Goal: Navigation & Orientation: Find specific page/section

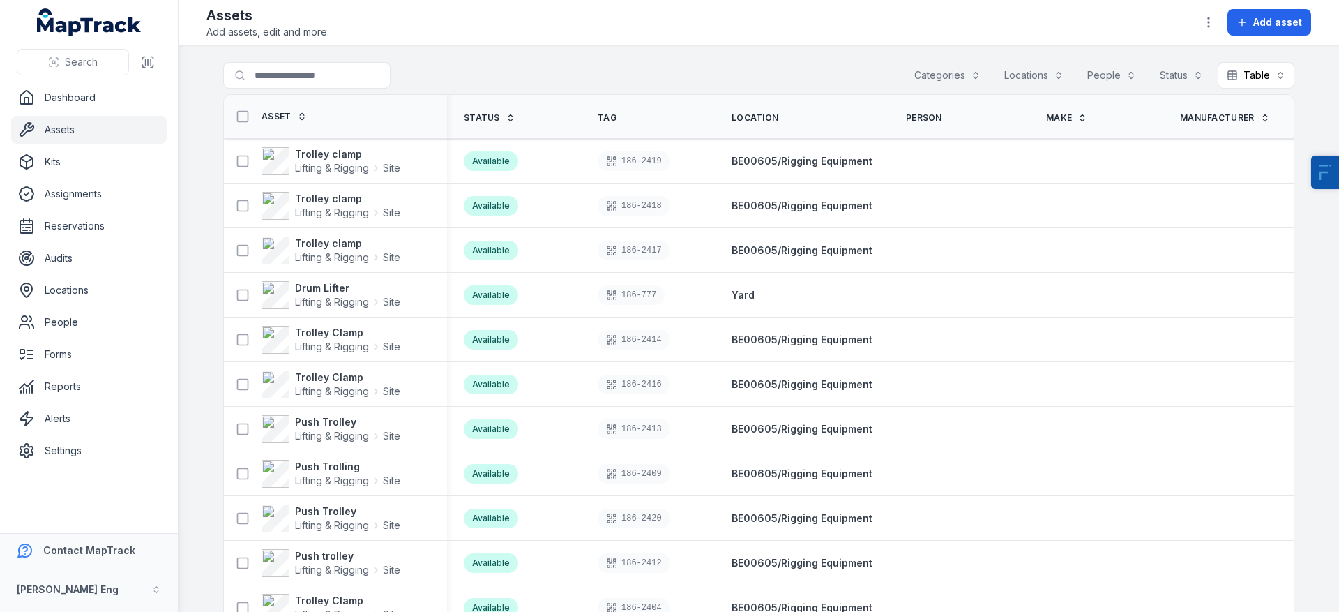
click at [57, 133] on link "Assets" at bounding box center [89, 130] width 156 height 28
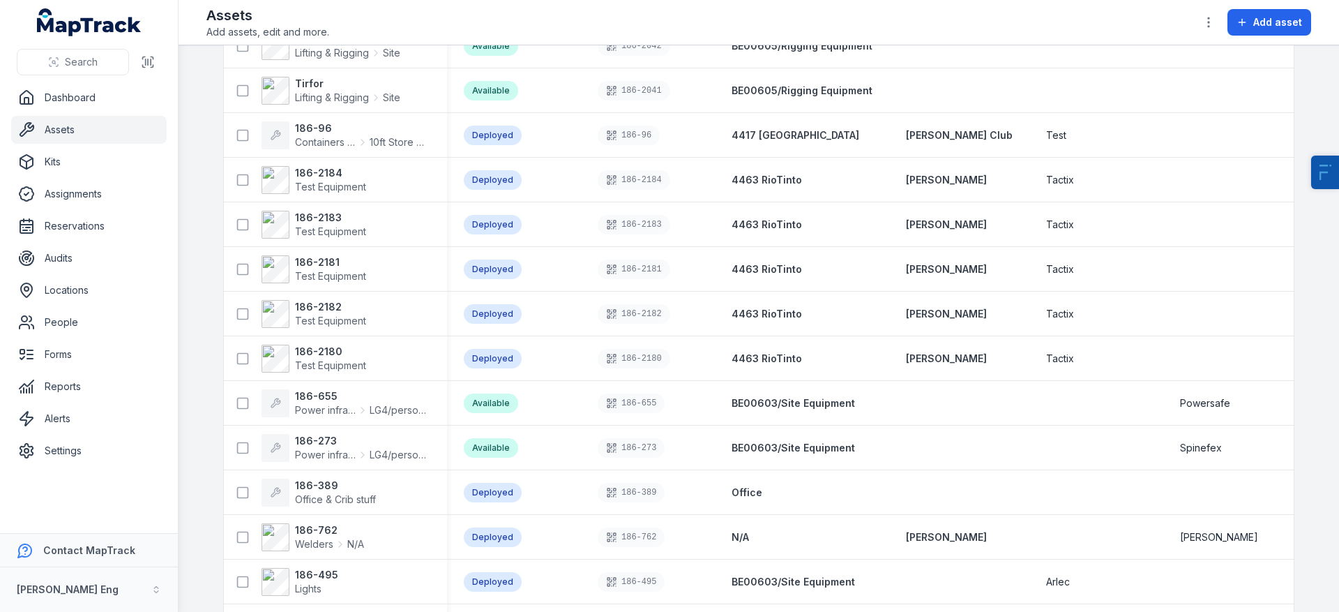
scroll to position [1248, 0]
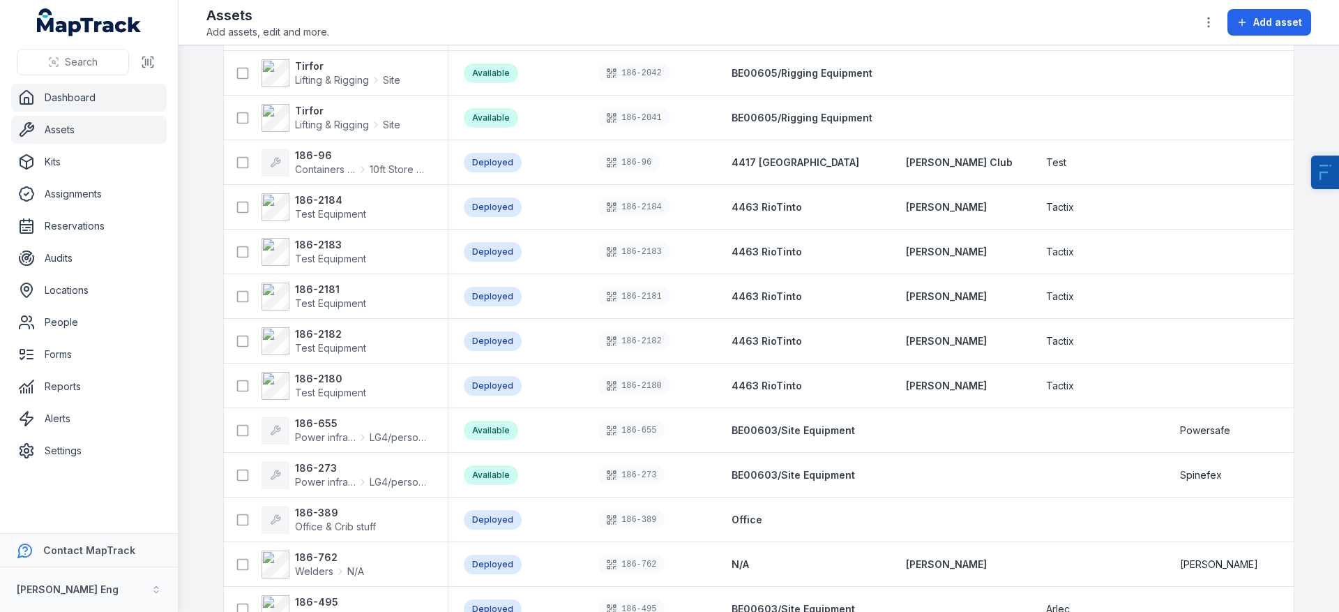
click at [81, 100] on link "Dashboard" at bounding box center [89, 98] width 156 height 28
click at [93, 396] on link "Reports" at bounding box center [89, 386] width 156 height 28
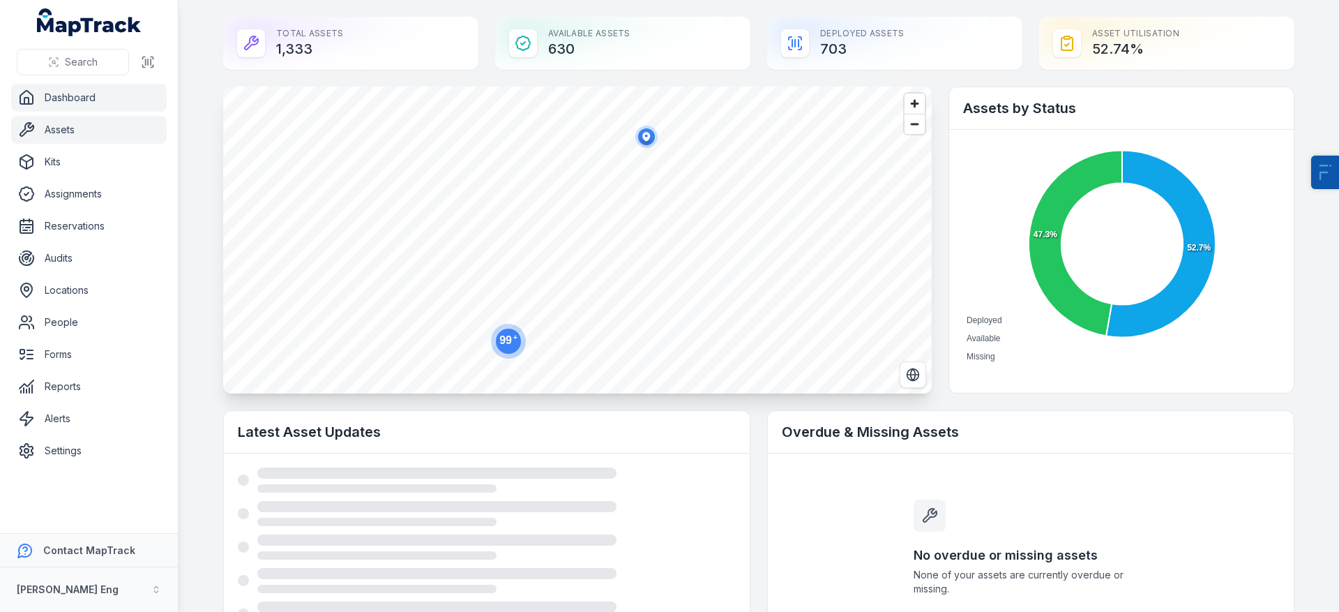
click at [55, 128] on link "Assets" at bounding box center [89, 130] width 156 height 28
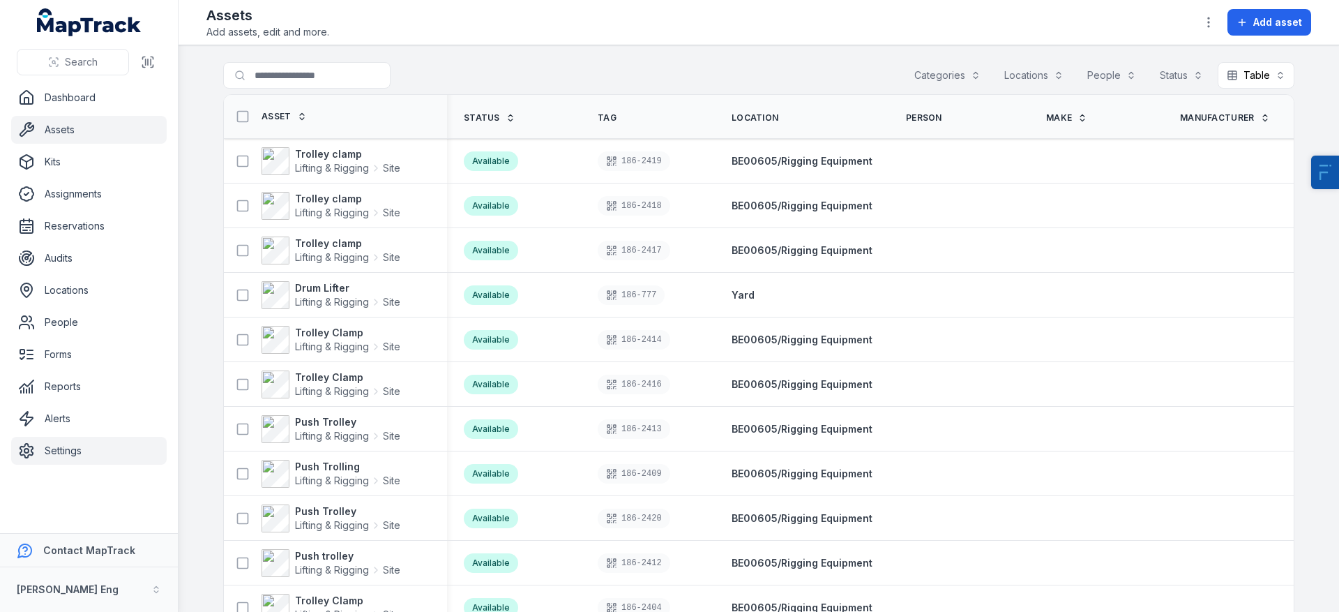
click at [75, 455] on link "Settings" at bounding box center [89, 451] width 156 height 28
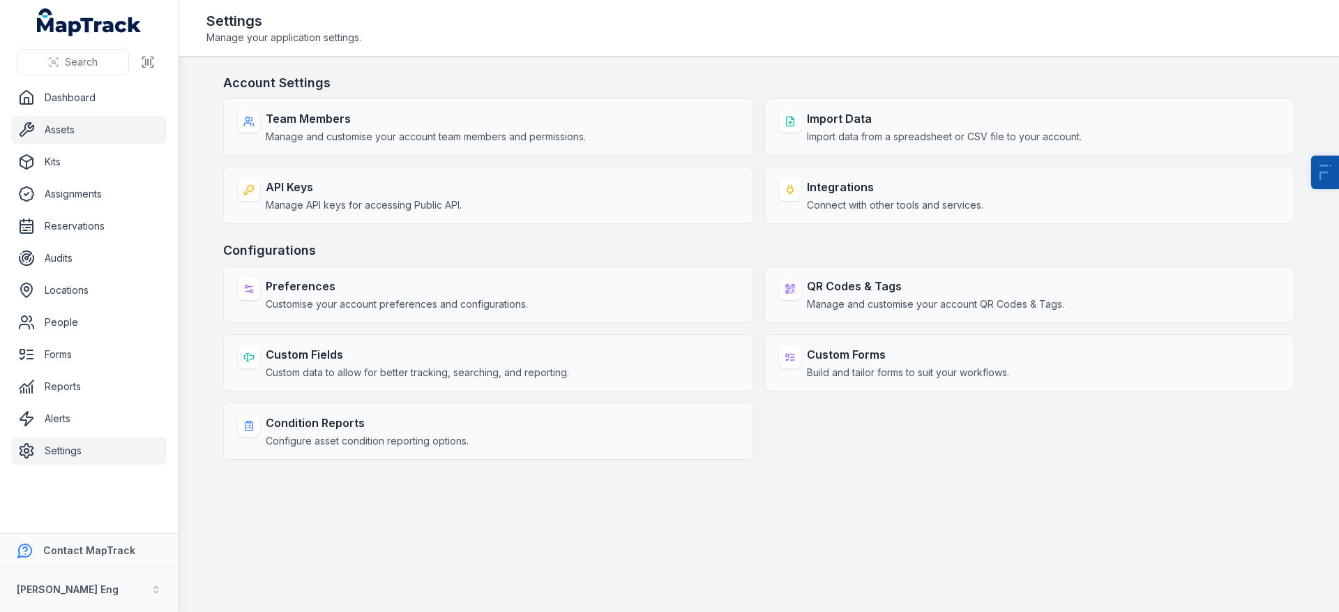
click at [74, 126] on link "Assets" at bounding box center [89, 130] width 156 height 28
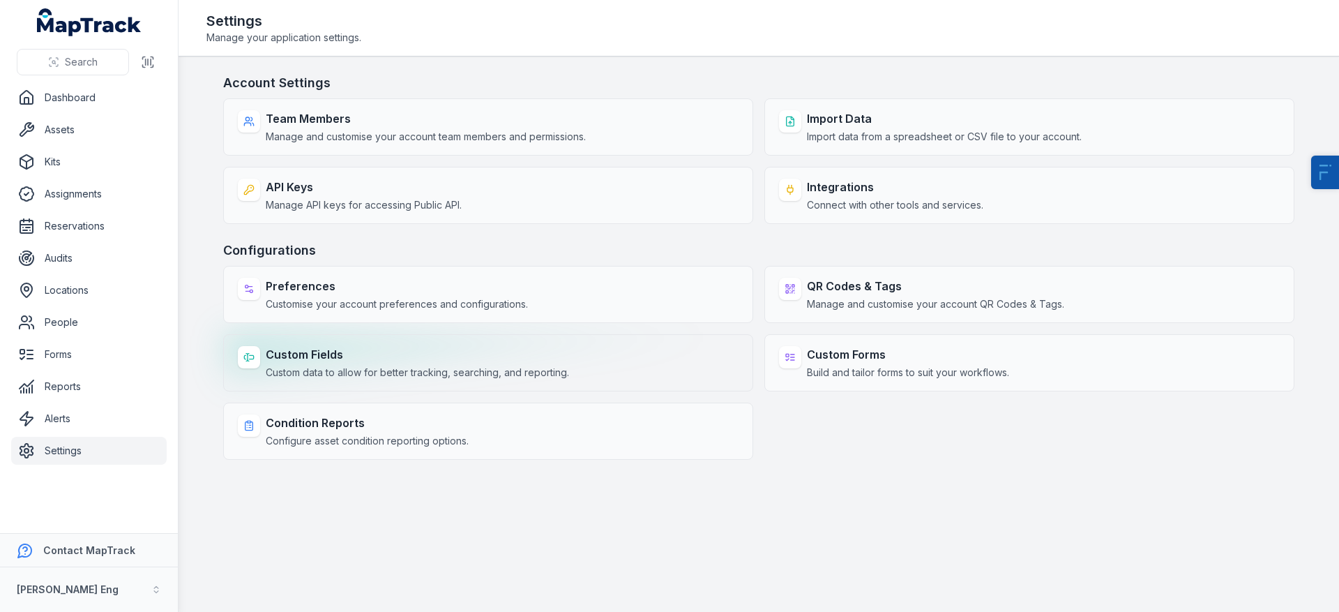
click at [389, 365] on span "Custom data to allow for better tracking, searching, and reporting." at bounding box center [417, 372] width 303 height 14
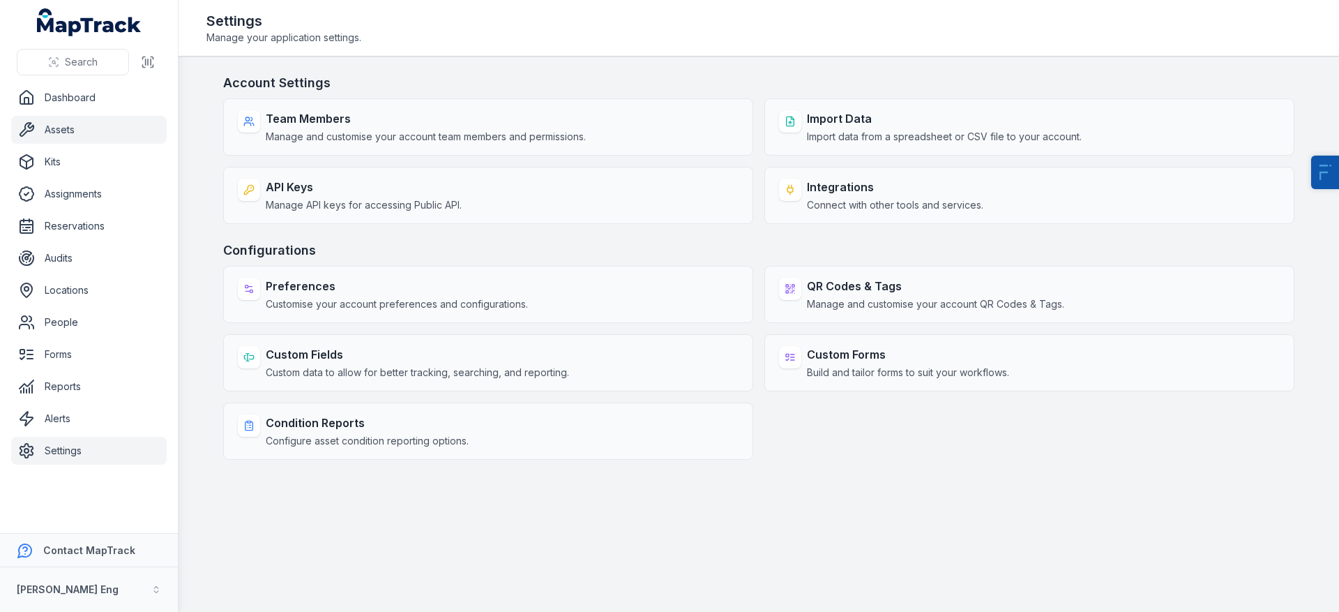
click at [117, 133] on link "Assets" at bounding box center [89, 130] width 156 height 28
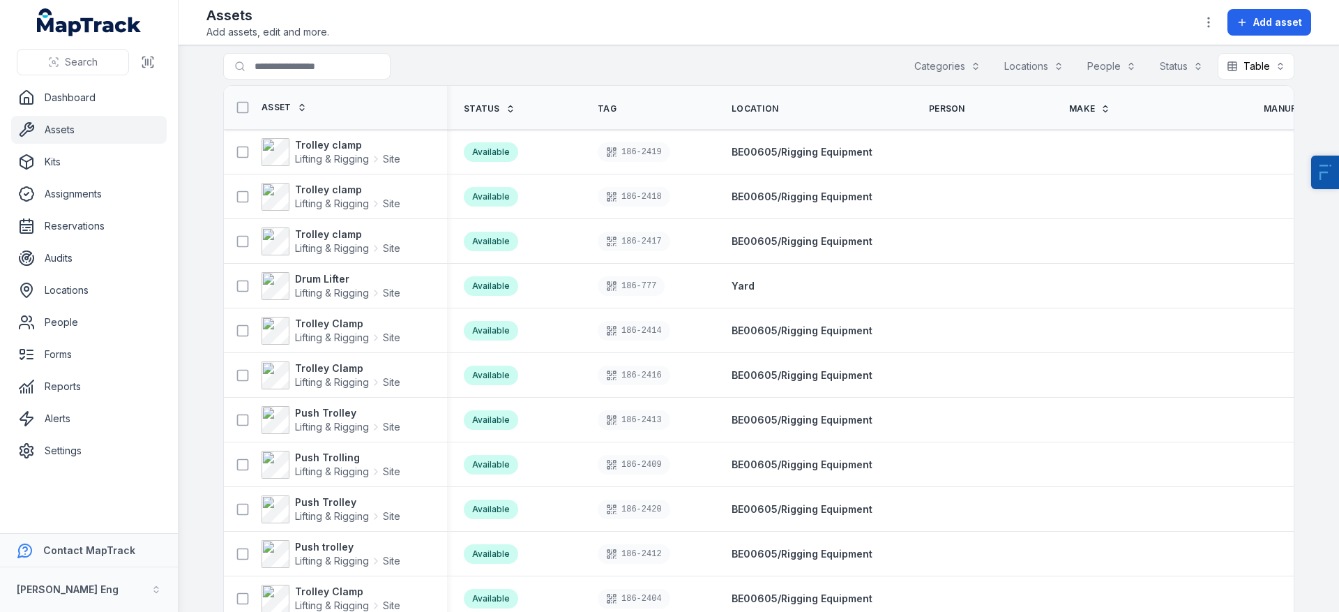
scroll to position [9, 0]
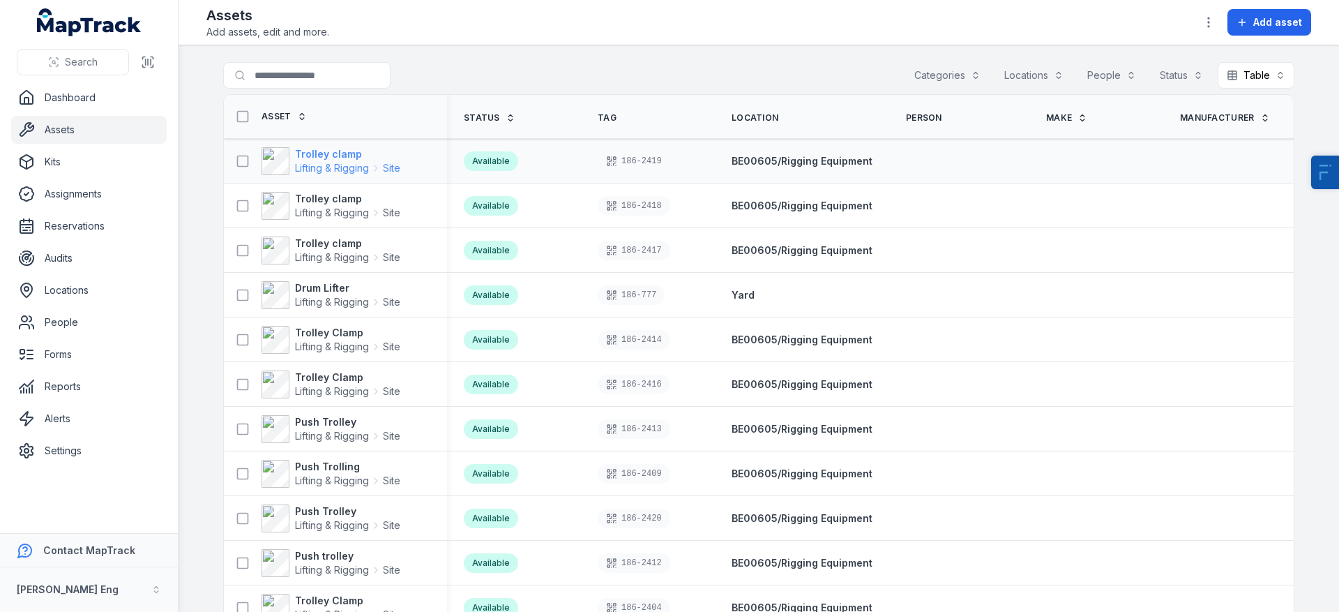
click at [335, 154] on strong "Trolley clamp" at bounding box center [347, 154] width 105 height 14
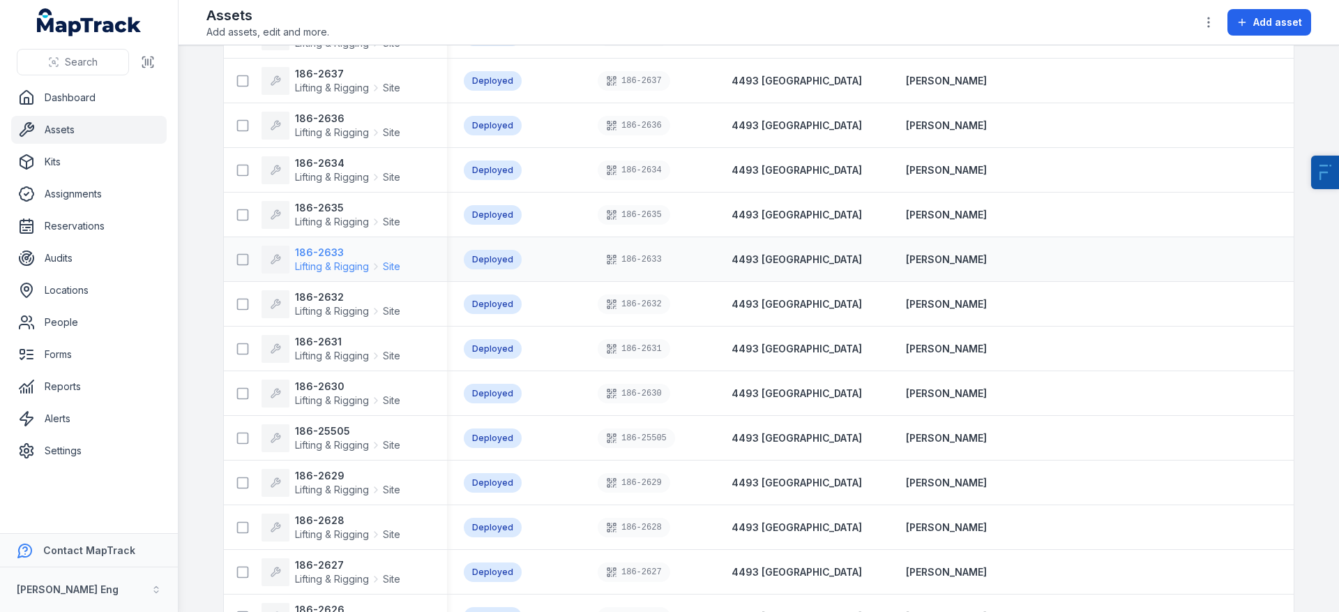
scroll to position [4026, 0]
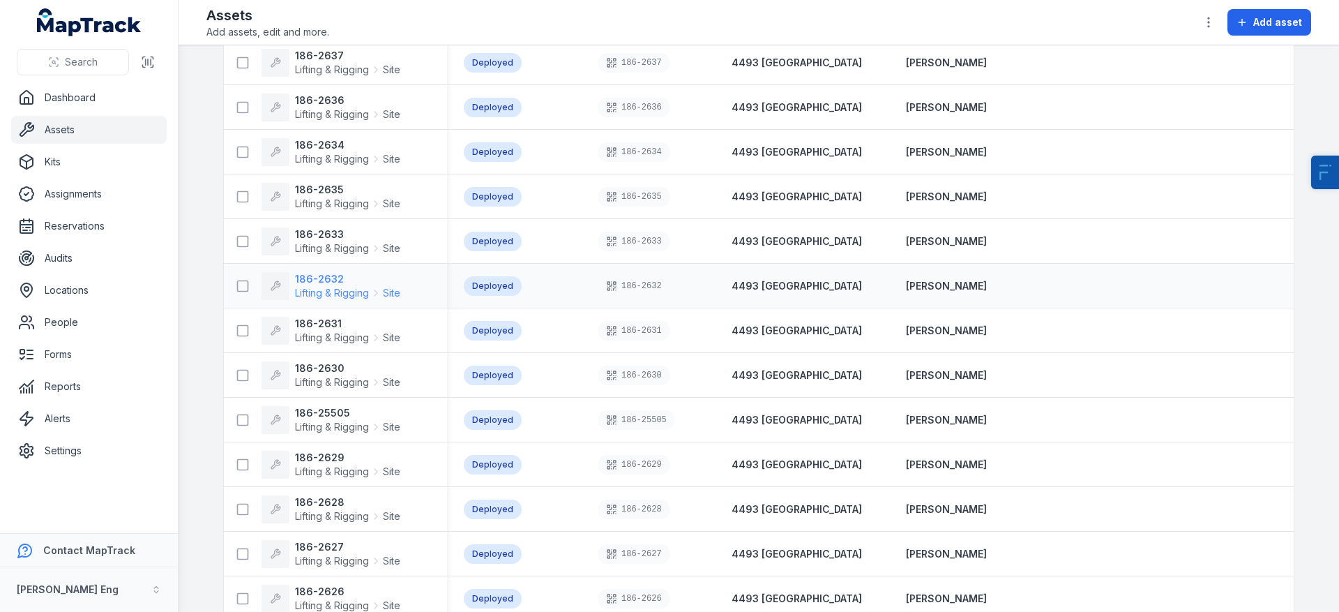
click at [315, 281] on strong "186-2632" at bounding box center [347, 279] width 105 height 14
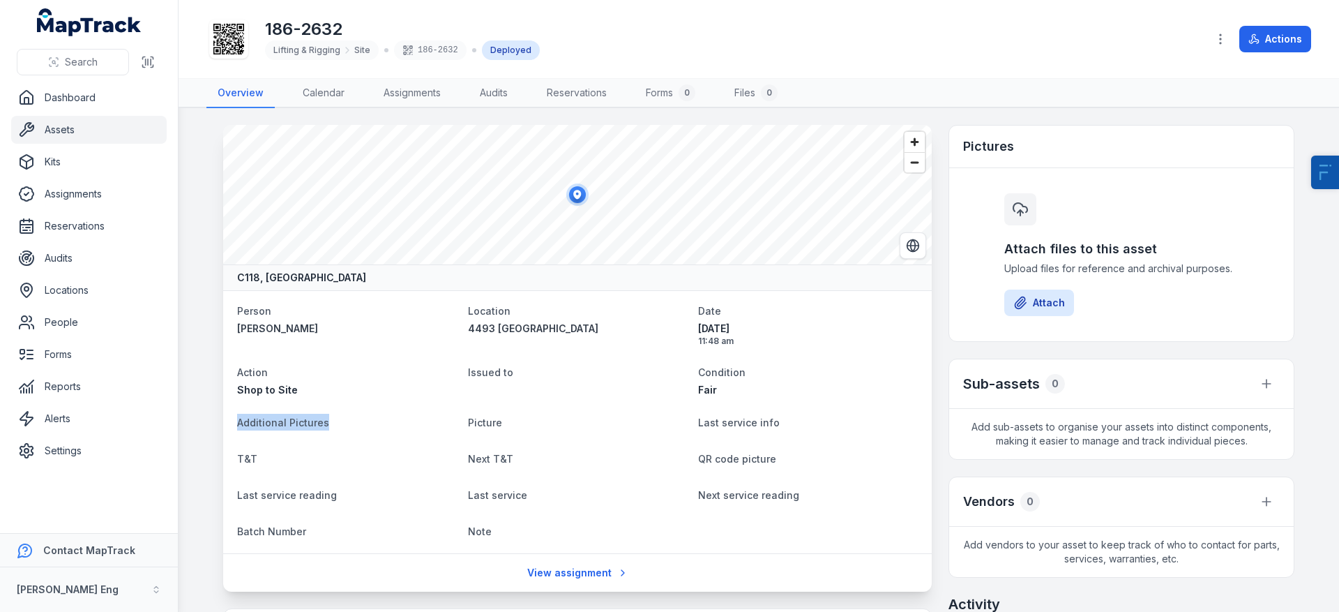
drag, startPoint x: 225, startPoint y: 425, endPoint x: 382, endPoint y: 421, distance: 157.0
click at [382, 421] on div "Person John Kinrade Location 4493 Hastings Date 05/06/2025 11:48 am Action Shop…" at bounding box center [577, 421] width 709 height 263
click at [381, 424] on dt "Additional Pictures" at bounding box center [347, 422] width 220 height 17
click at [105, 137] on link "Assets" at bounding box center [89, 130] width 156 height 28
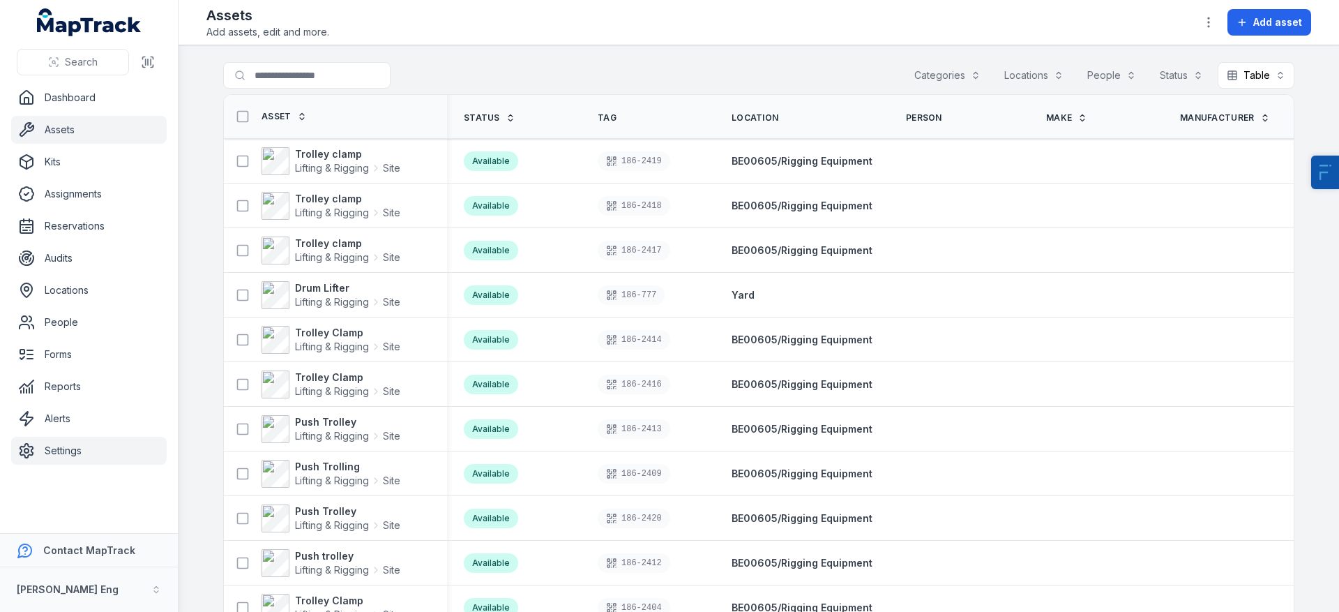
click at [86, 442] on link "Settings" at bounding box center [89, 451] width 156 height 28
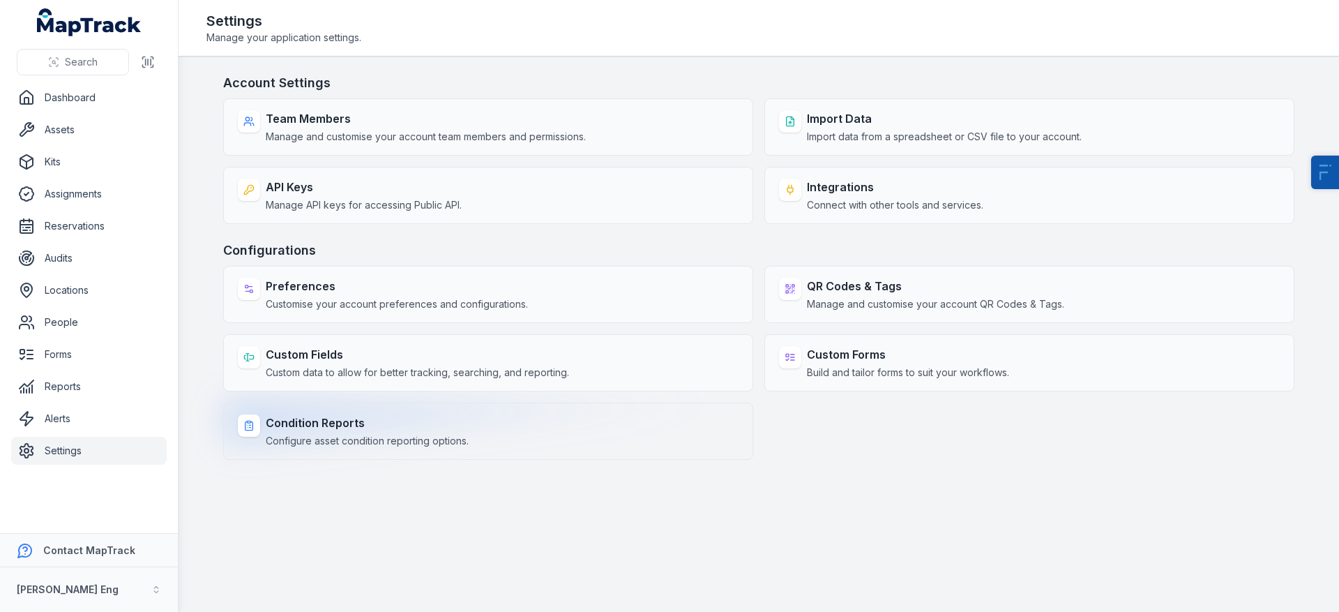
click at [333, 424] on strong "Condition Reports" at bounding box center [367, 422] width 203 height 17
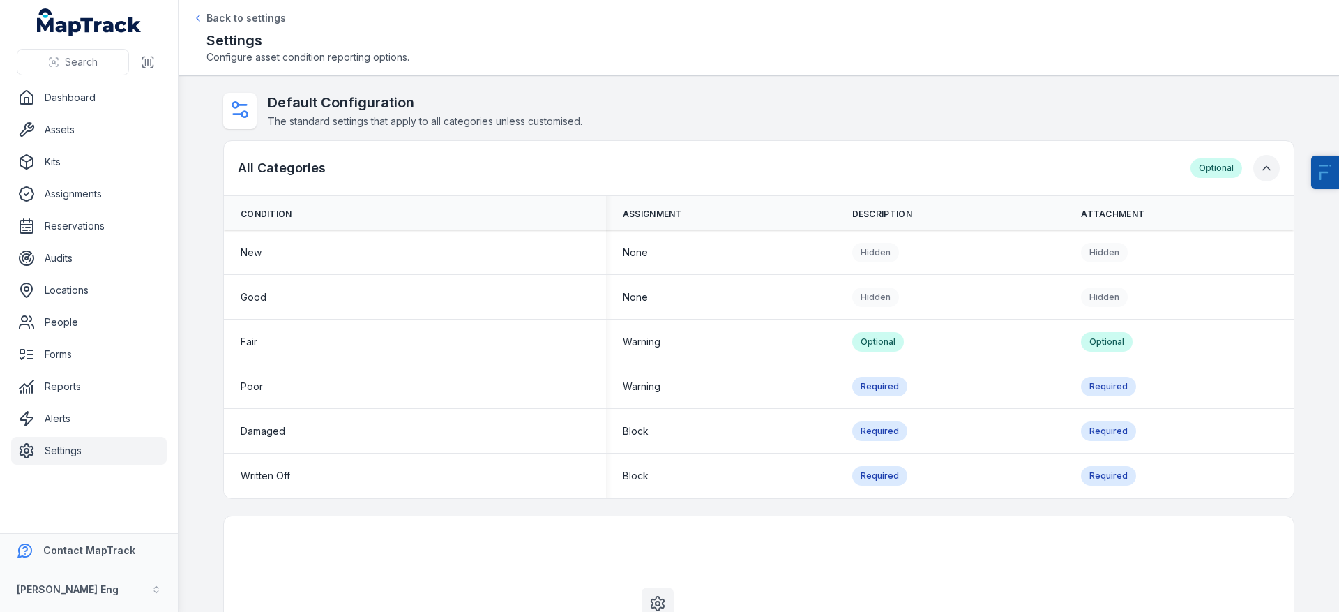
click at [1268, 170] on button "button" at bounding box center [1266, 168] width 26 height 26
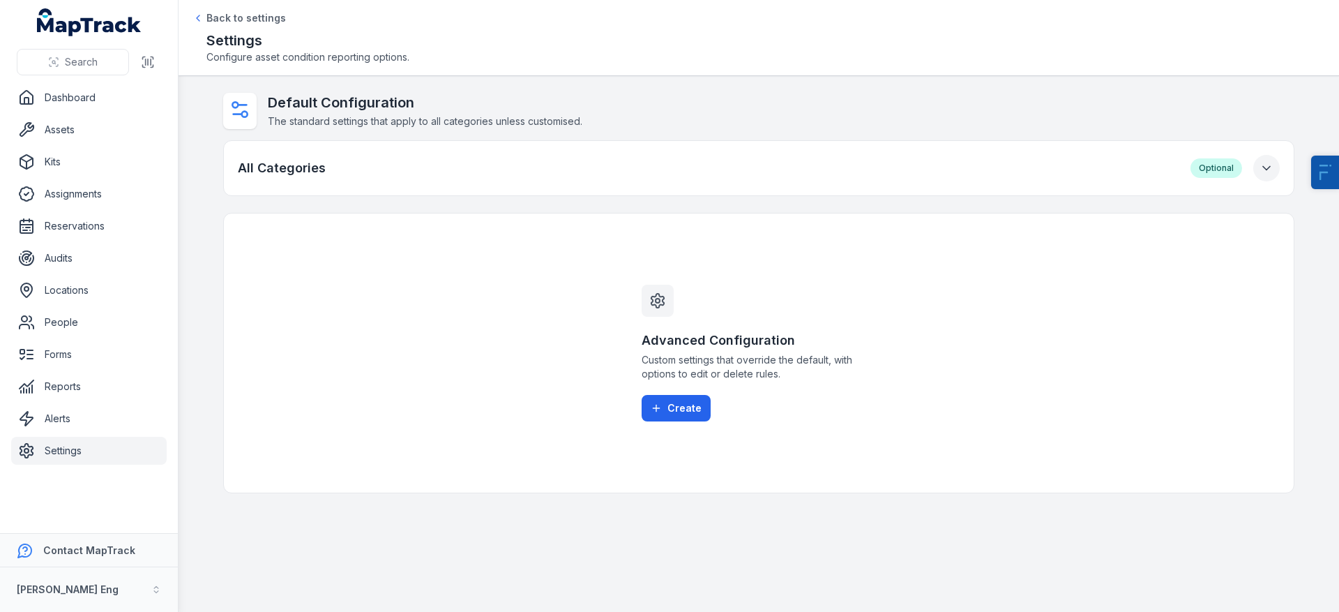
click at [1268, 169] on icon "button" at bounding box center [1266, 168] width 14 height 14
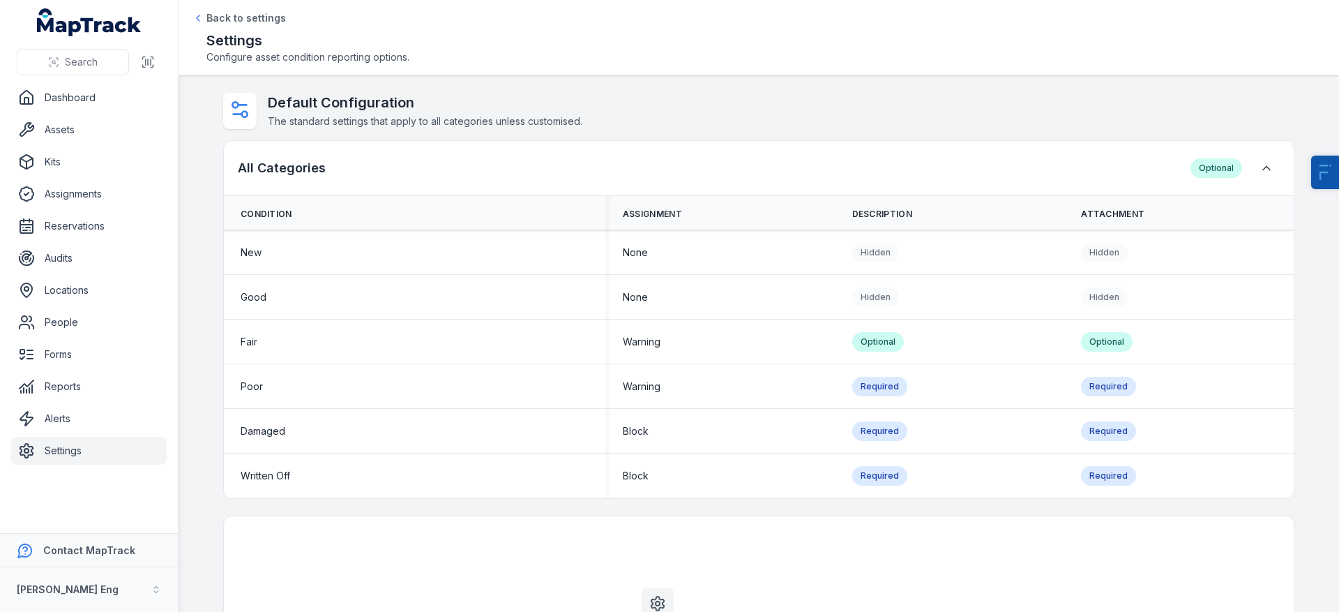
scroll to position [201, 0]
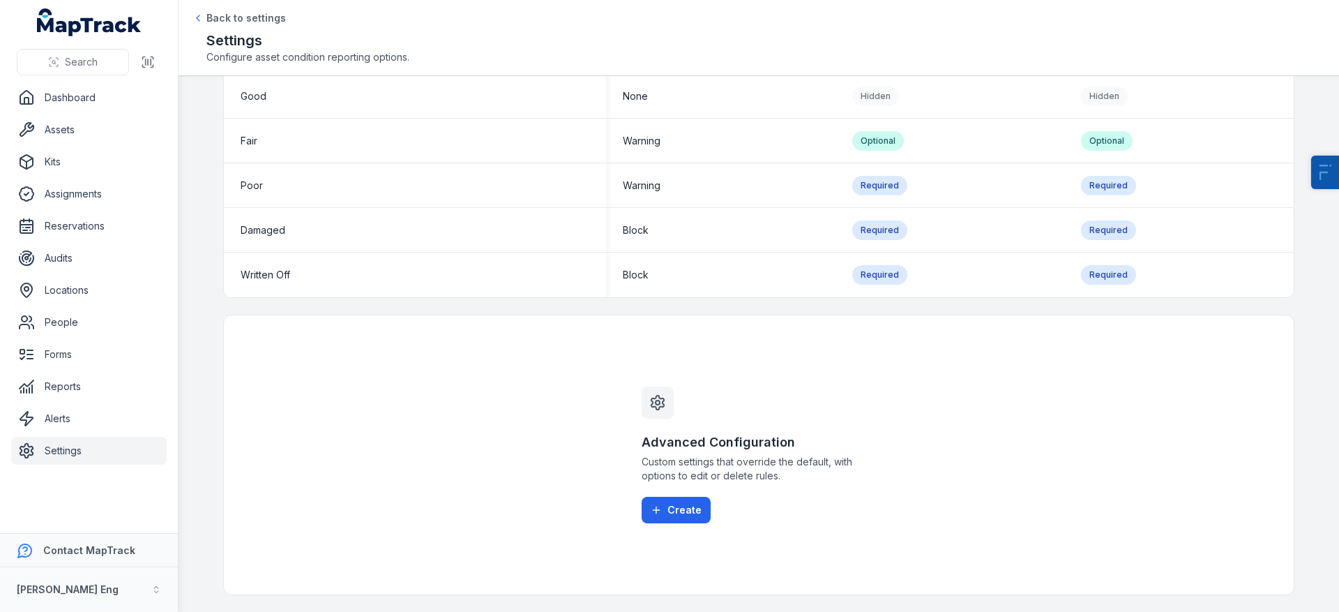
click at [667, 525] on div "Advanced Configuration Custom settings that override the default, with options …" at bounding box center [759, 454] width 268 height 279
click at [671, 509] on button "Create" at bounding box center [676, 510] width 69 height 26
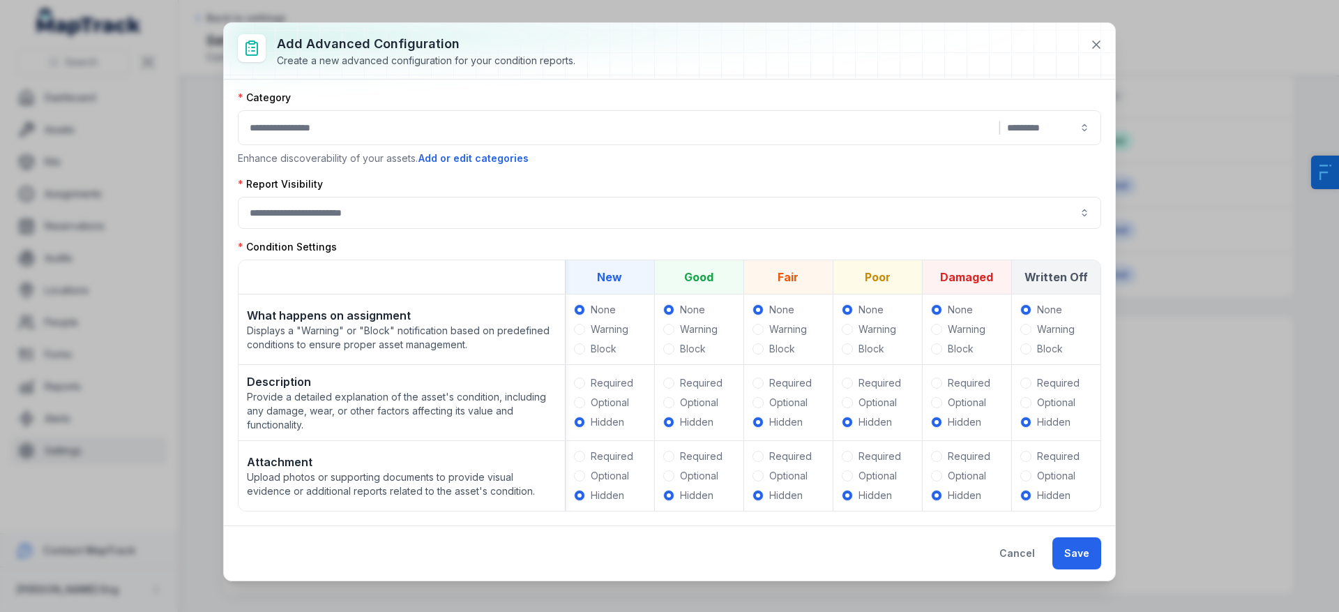
click at [745, 130] on button "|" at bounding box center [669, 127] width 863 height 35
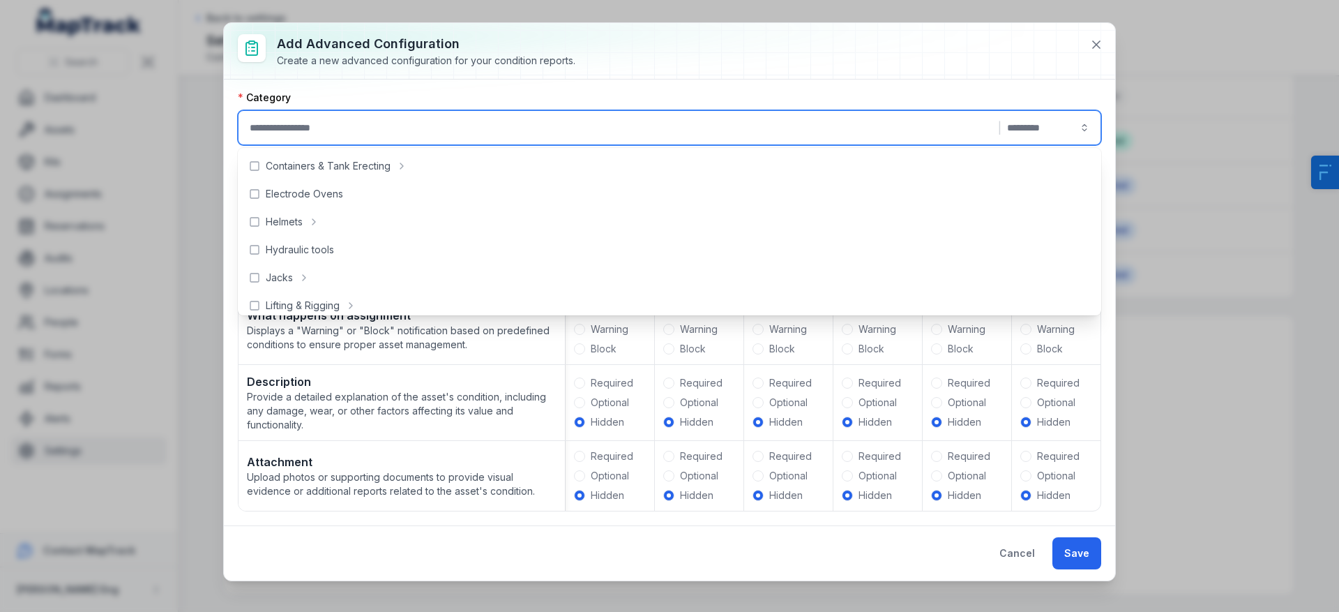
click at [808, 60] on div at bounding box center [669, 51] width 891 height 56
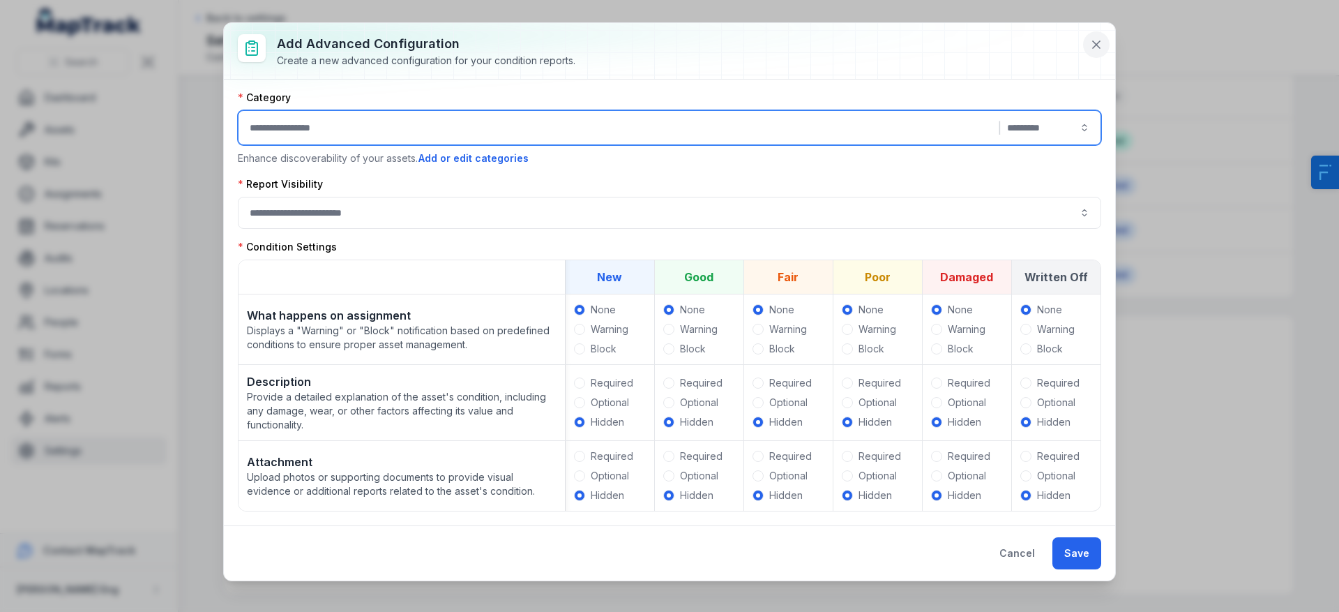
click at [1084, 43] on button at bounding box center [1096, 44] width 26 height 26
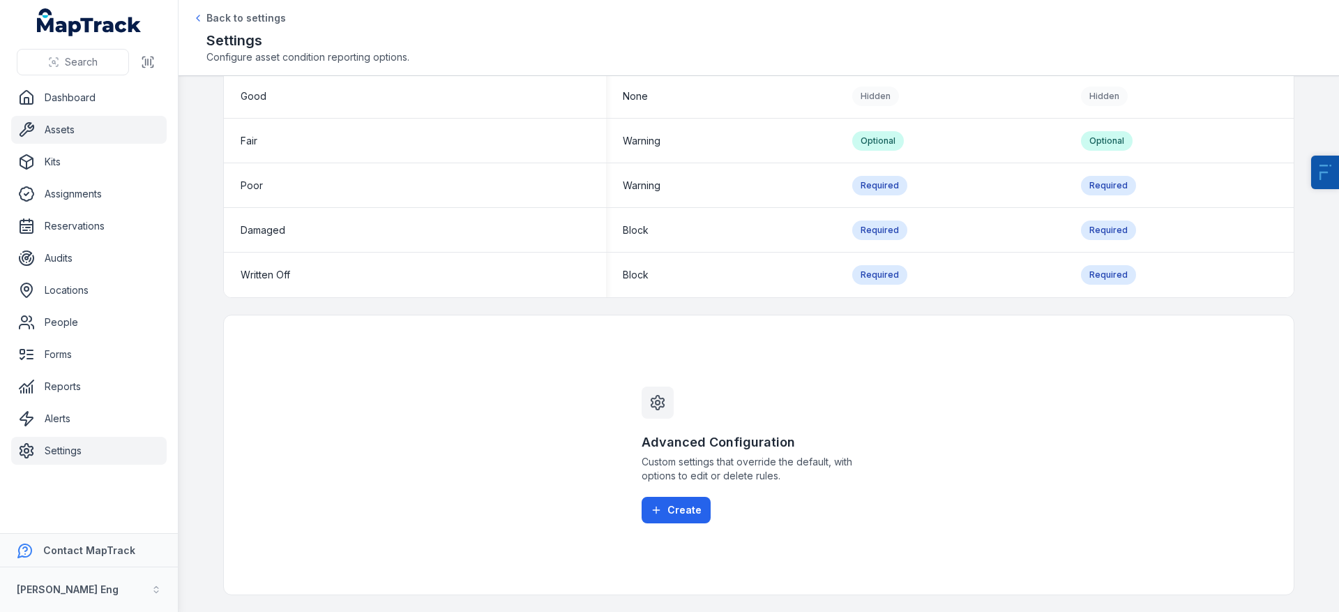
drag, startPoint x: 119, startPoint y: 111, endPoint x: 118, endPoint y: 123, distance: 12.6
click at [119, 112] on ul "Dashboard Assets Kits Assignments Reservations Audits Locations People Forms Re…" at bounding box center [89, 274] width 156 height 381
click at [118, 123] on link "Assets" at bounding box center [89, 130] width 156 height 28
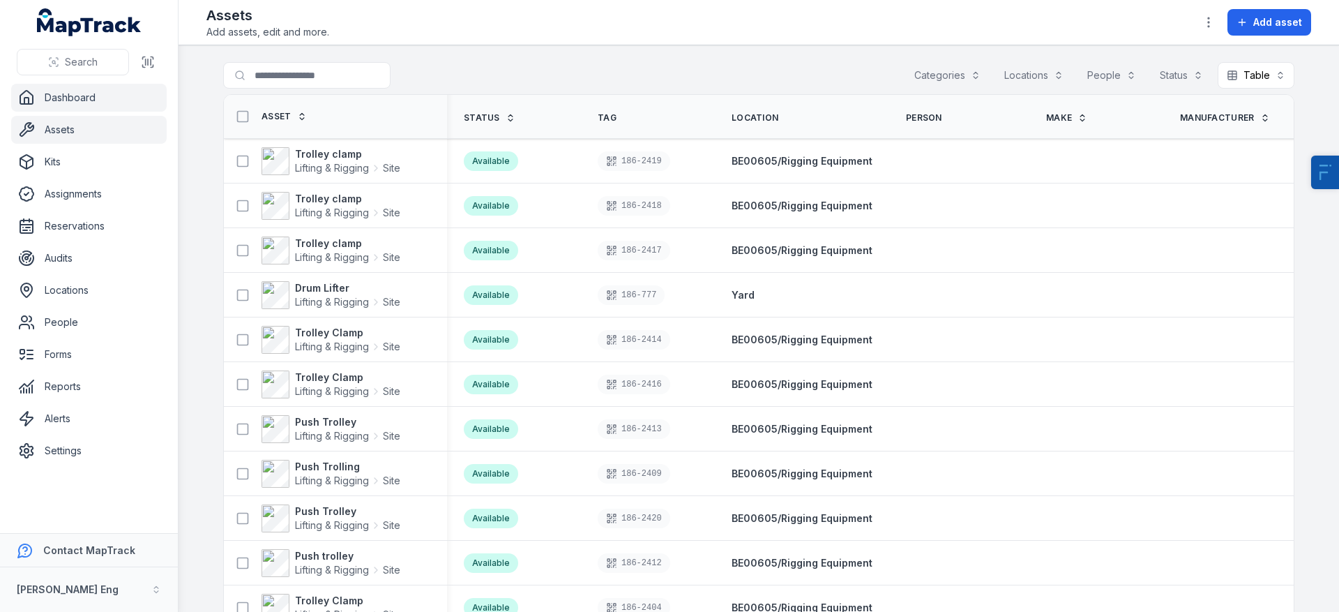
click at [89, 103] on link "Dashboard" at bounding box center [89, 98] width 156 height 28
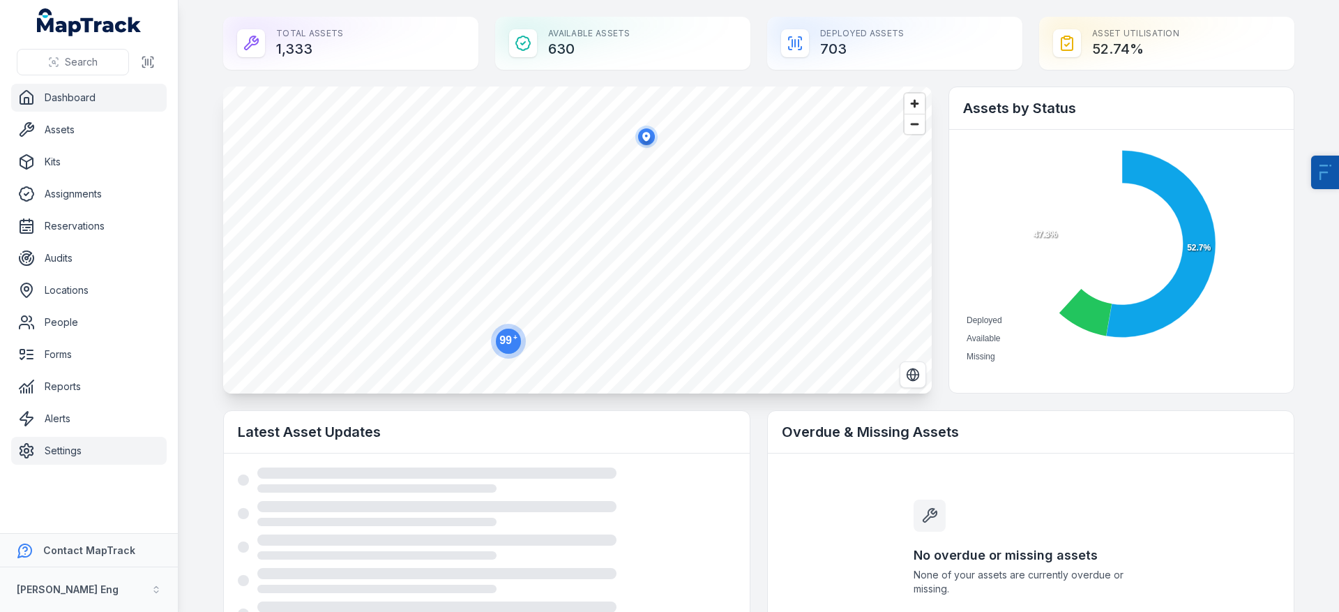
click at [77, 452] on link "Settings" at bounding box center [89, 451] width 156 height 28
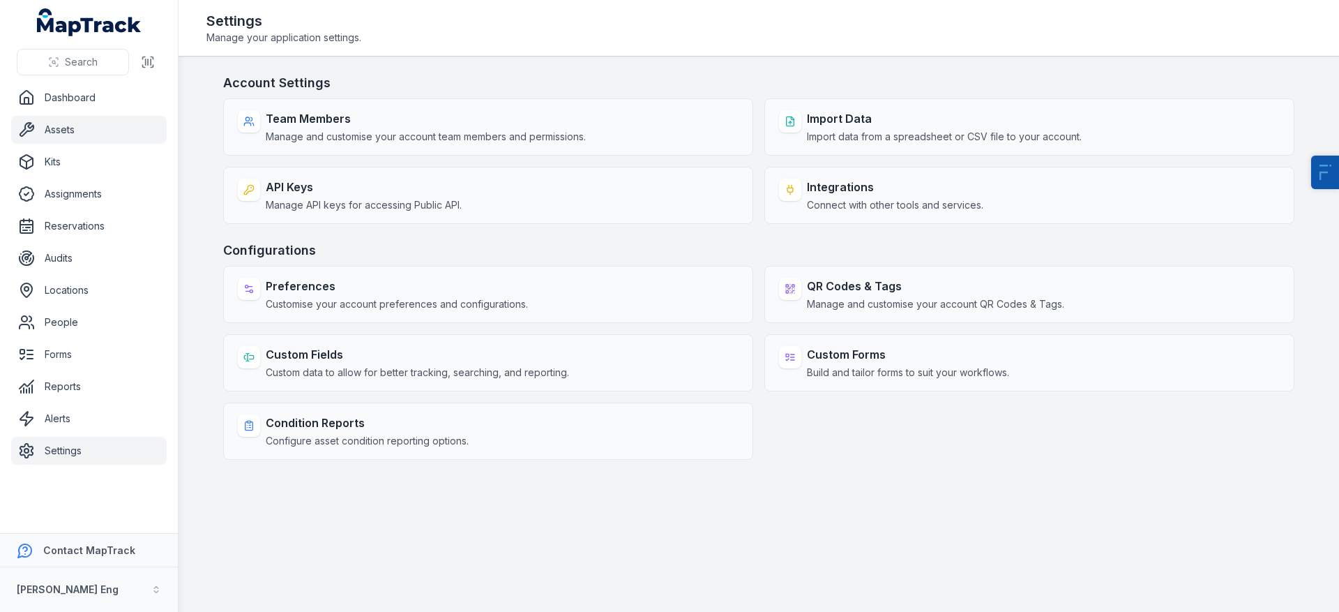
click at [73, 128] on link "Assets" at bounding box center [89, 130] width 156 height 28
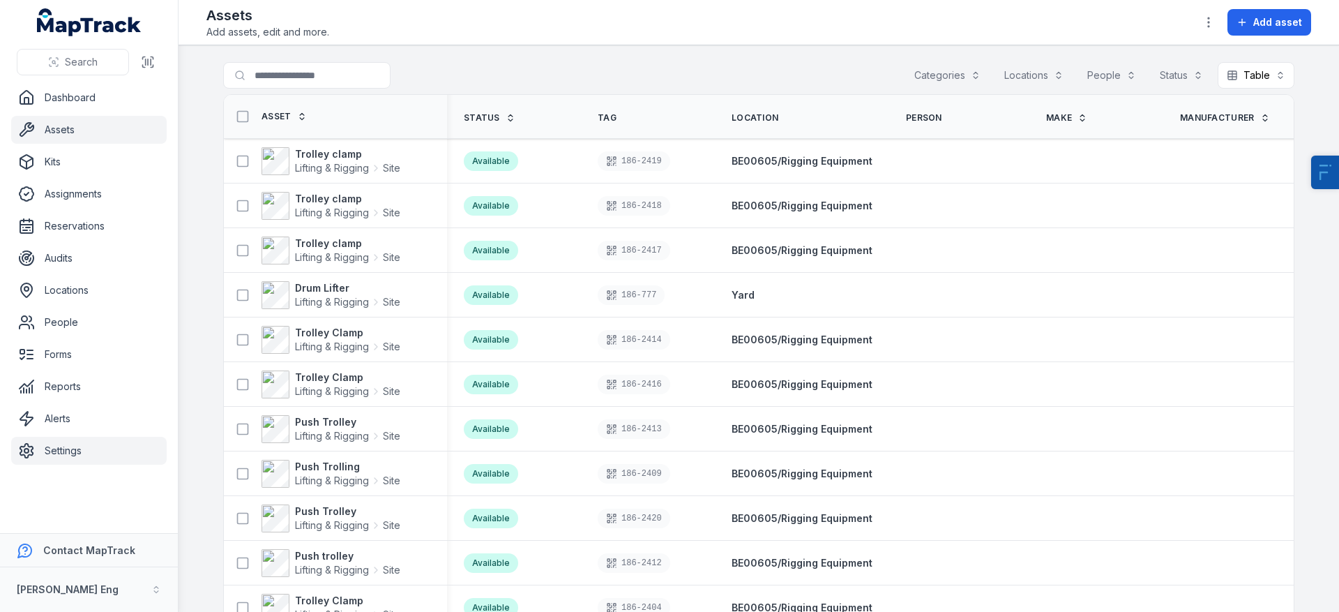
click at [89, 448] on link "Settings" at bounding box center [89, 451] width 156 height 28
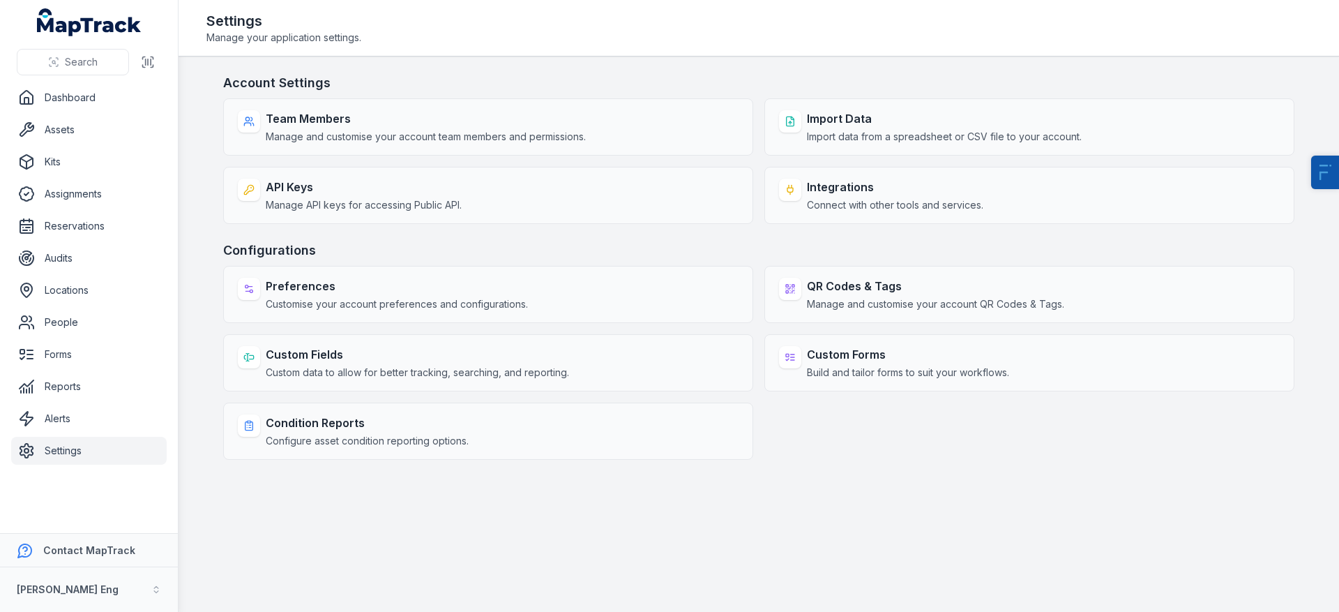
click at [62, 453] on link "Settings" at bounding box center [89, 451] width 156 height 28
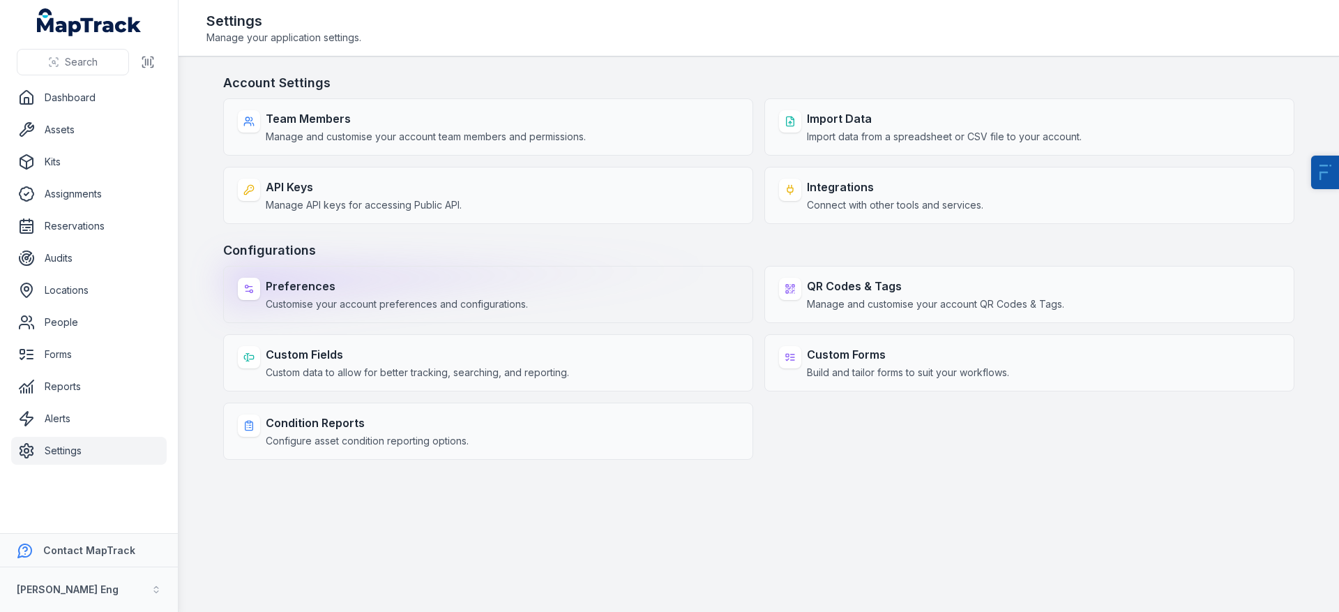
click at [373, 300] on span "Customise your account preferences and configurations." at bounding box center [397, 304] width 262 height 14
select select "***"
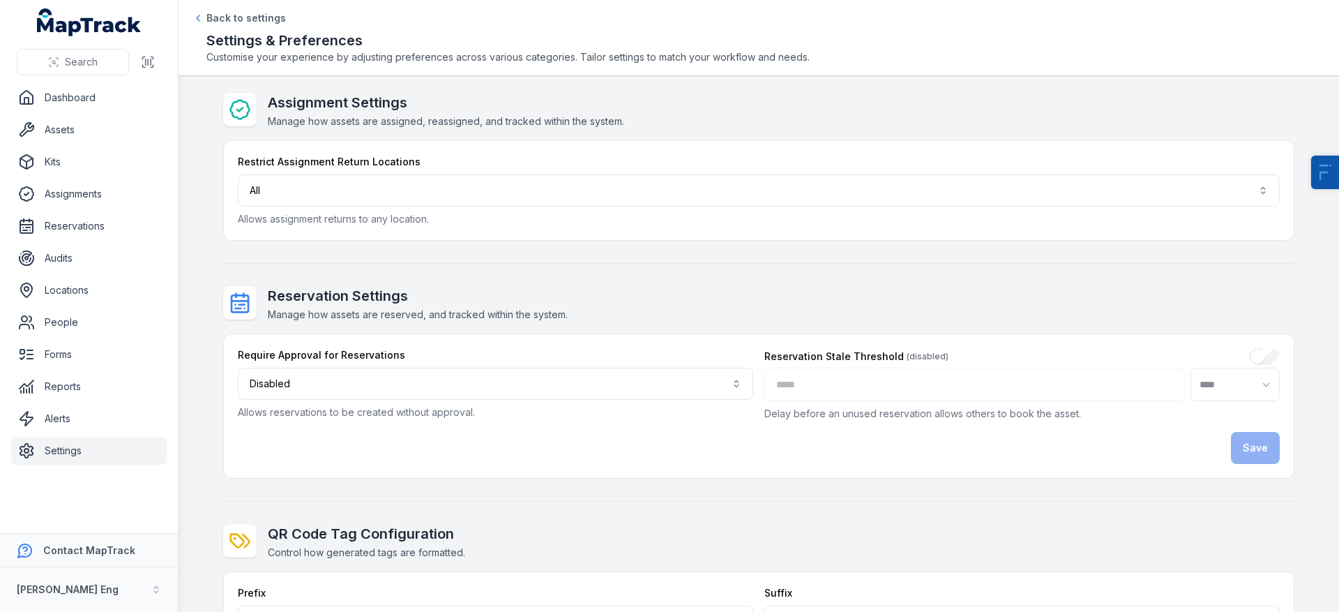
scroll to position [285, 0]
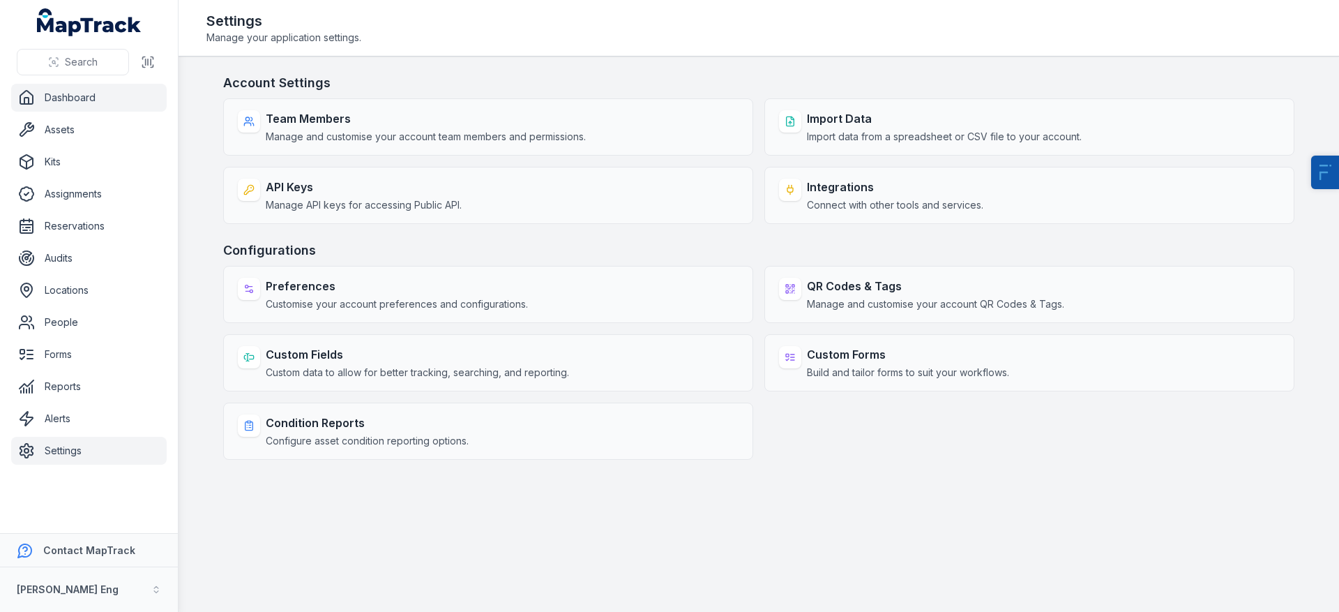
click at [89, 91] on link "Dashboard" at bounding box center [89, 98] width 156 height 28
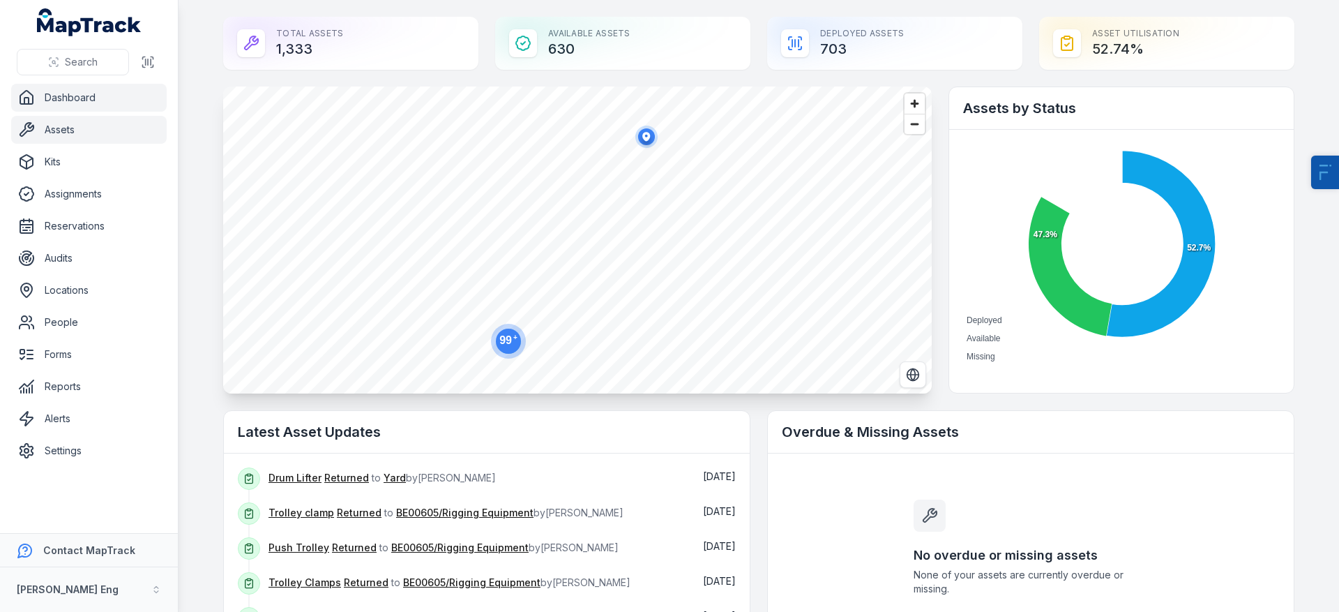
click at [91, 134] on link "Assets" at bounding box center [89, 130] width 156 height 28
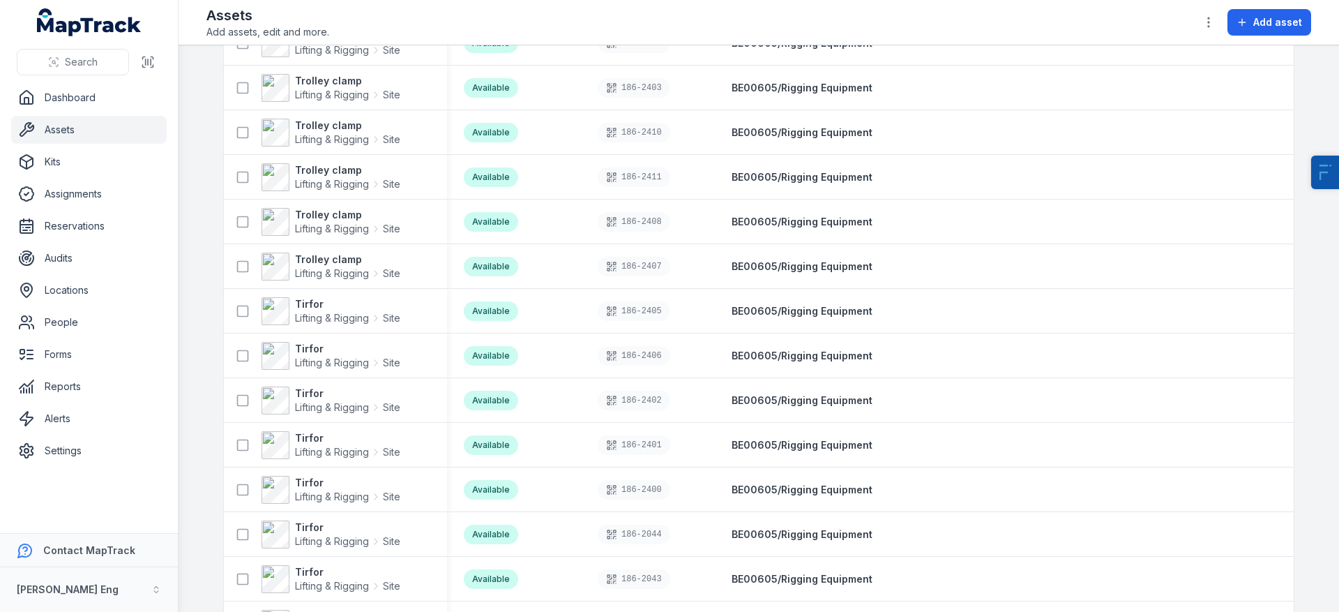
scroll to position [67, 0]
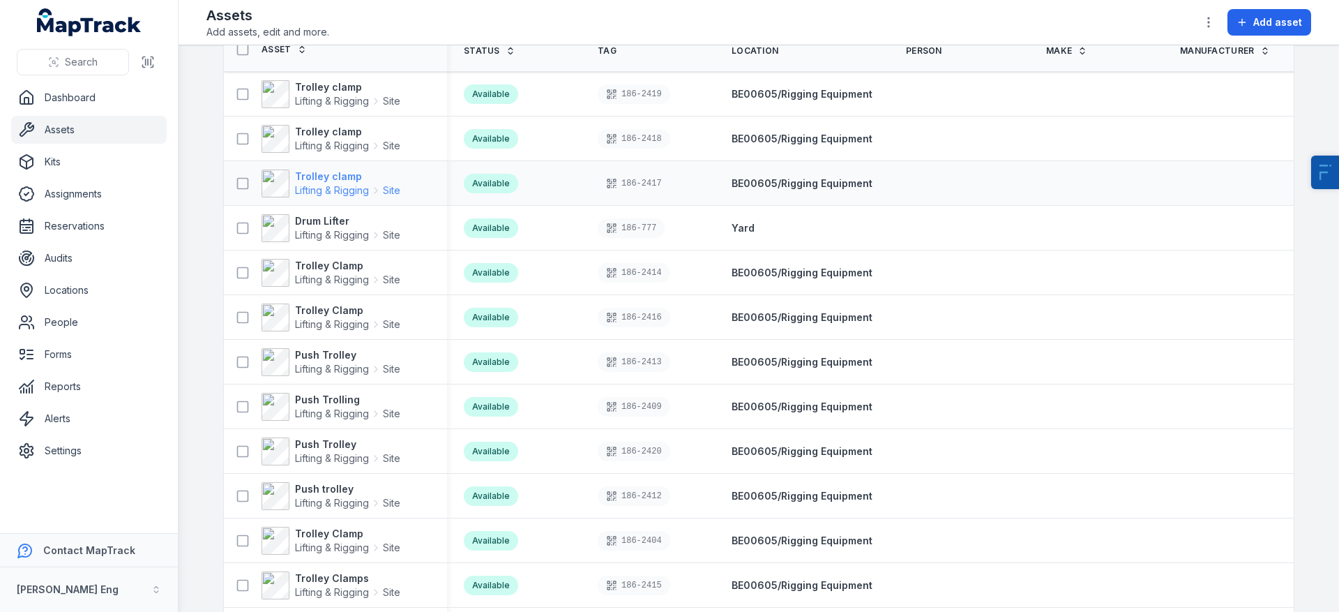
click at [308, 172] on strong "Trolley clamp" at bounding box center [347, 176] width 105 height 14
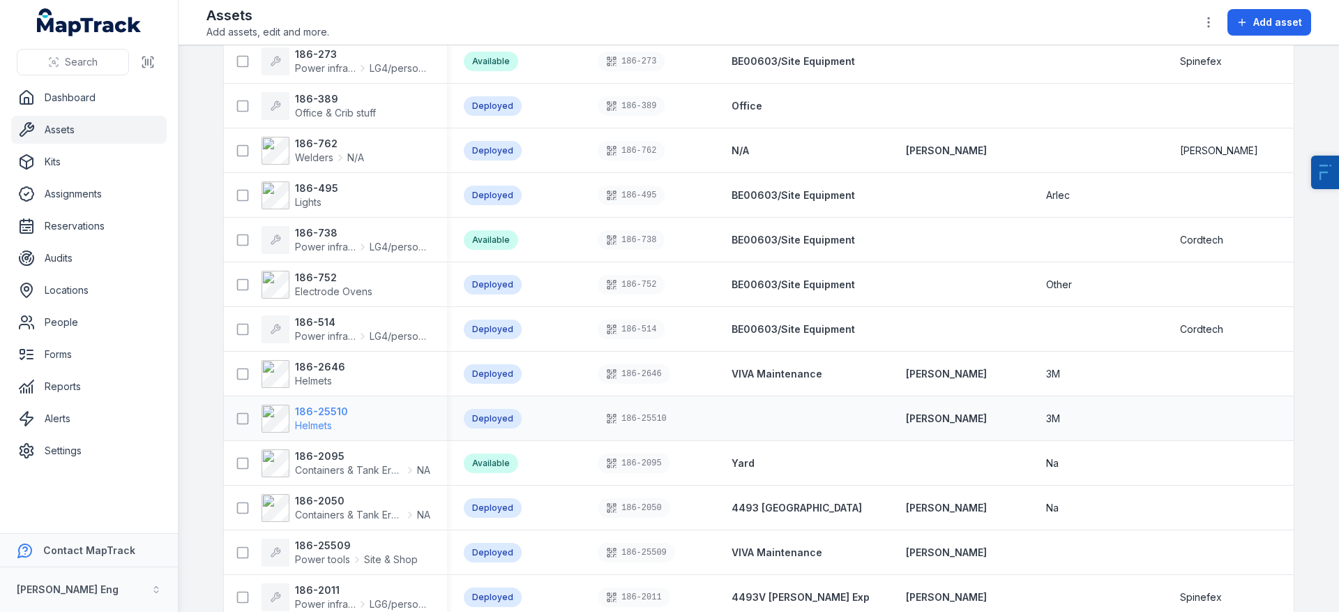
scroll to position [1739, 0]
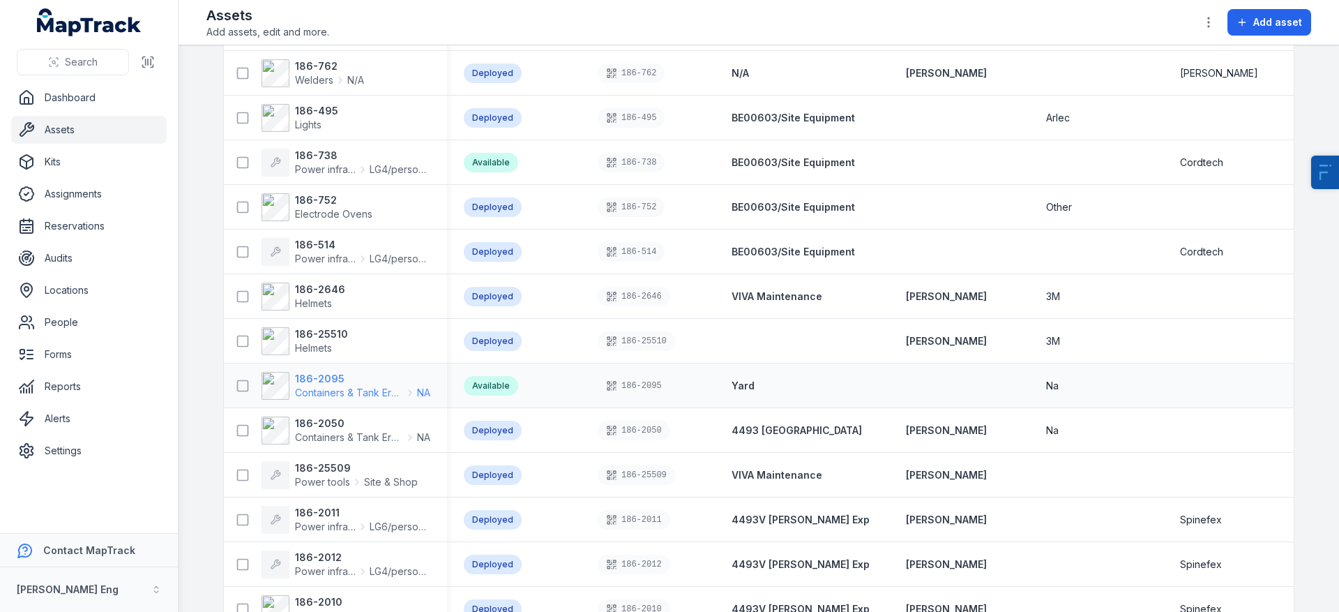
click at [328, 386] on span "Containers & Tank Erecting" at bounding box center [349, 393] width 108 height 14
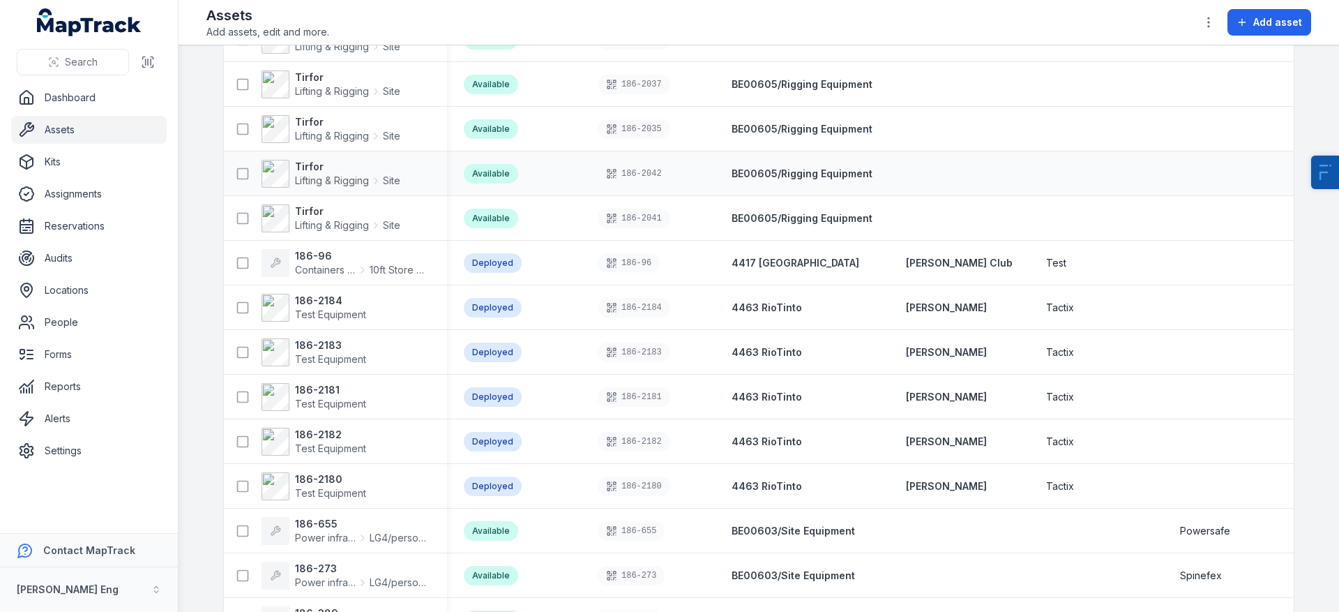
scroll to position [1535, 0]
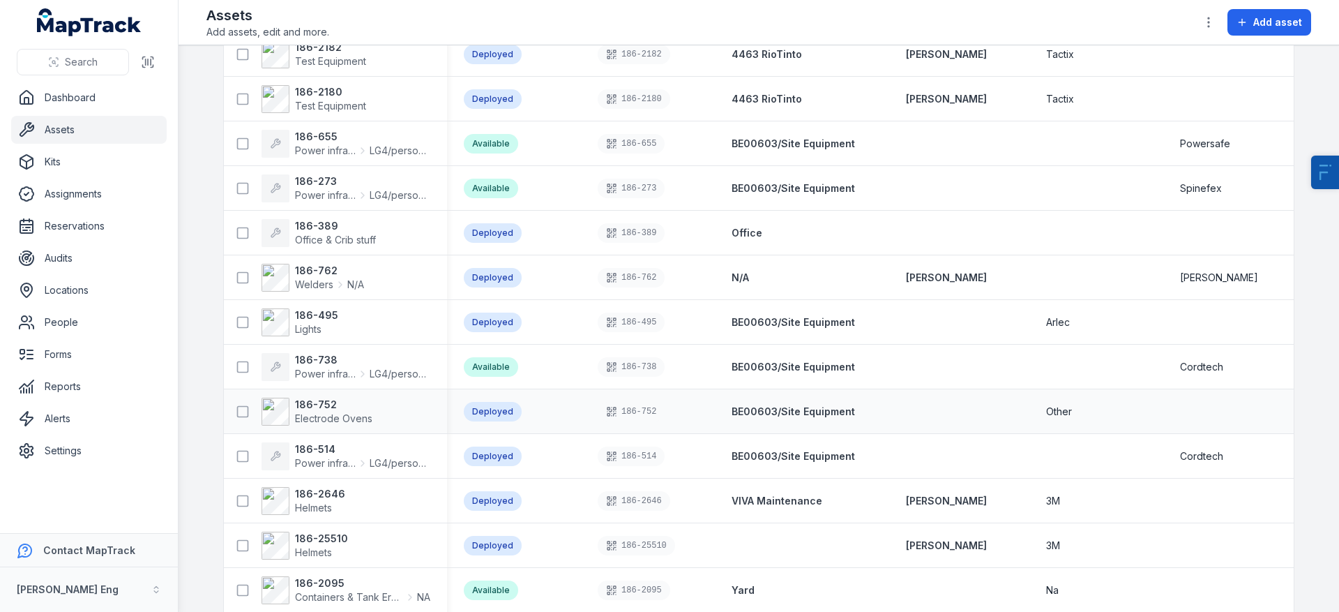
click at [317, 395] on div "186-752 Electrode Ovens" at bounding box center [335, 411] width 223 height 39
click at [317, 403] on strong "186-752" at bounding box center [333, 404] width 77 height 14
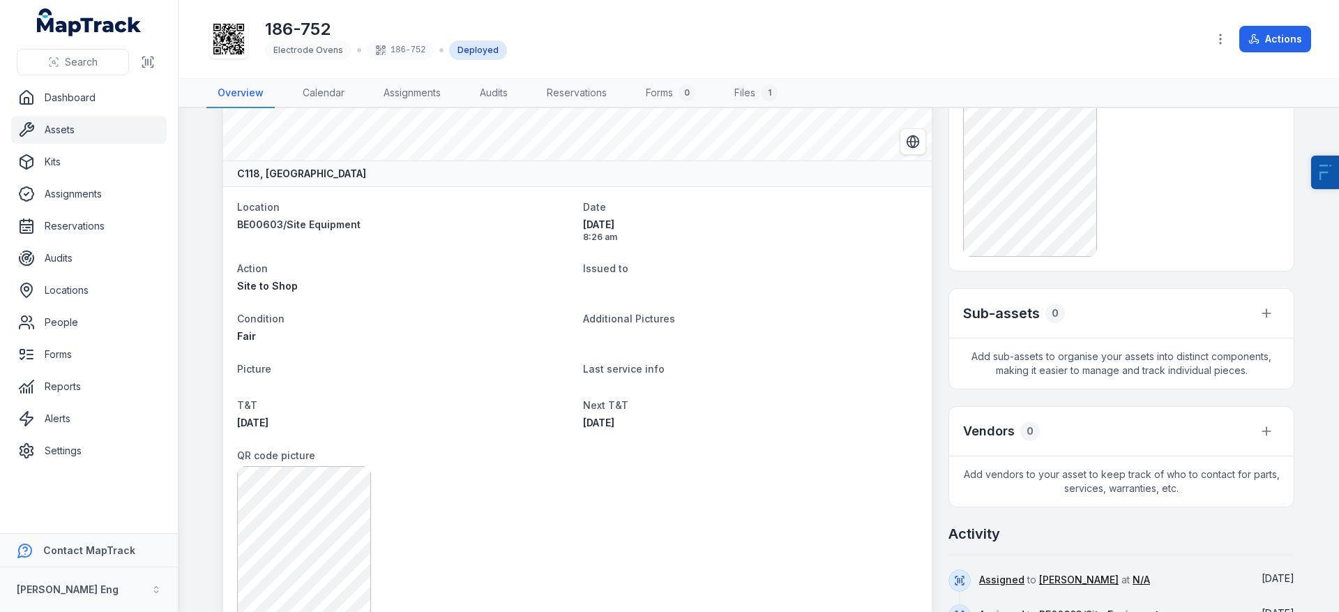
scroll to position [26, 0]
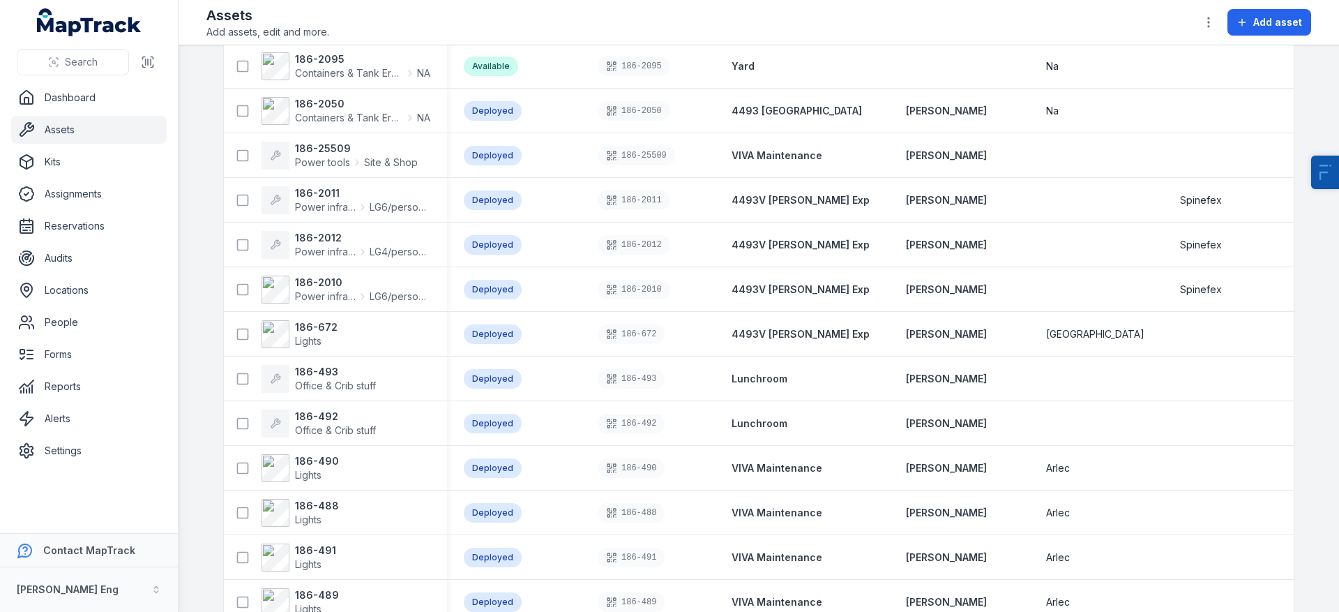
scroll to position [2050, 0]
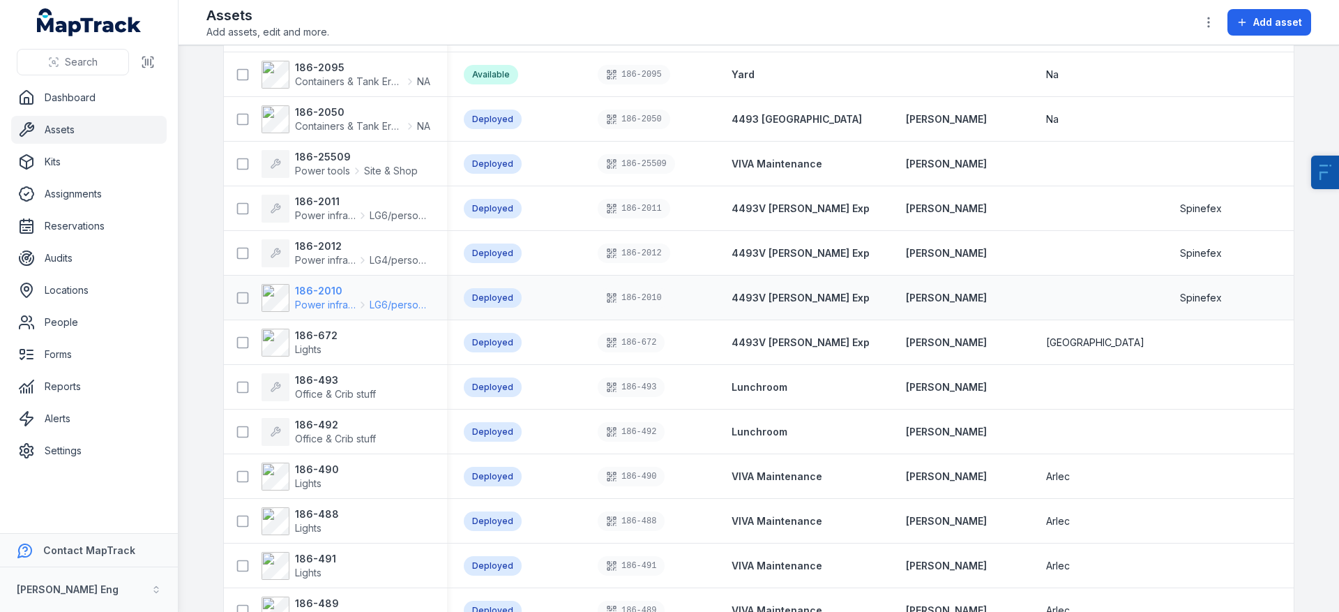
click at [299, 294] on strong "186-2010" at bounding box center [362, 291] width 135 height 14
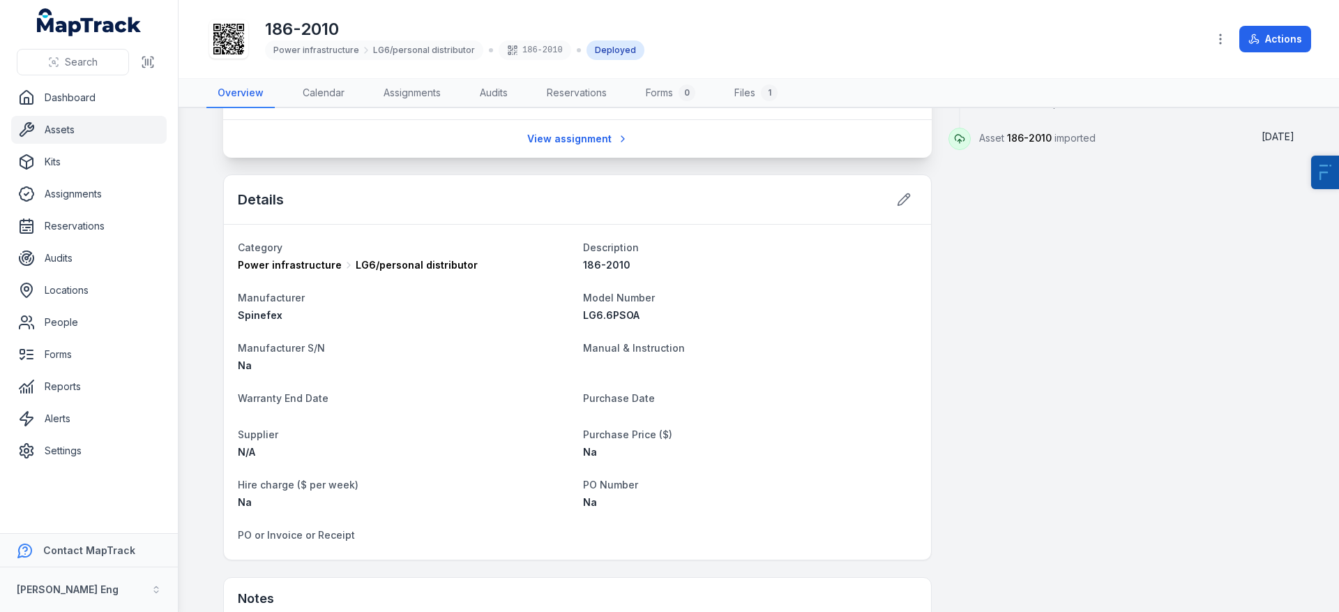
scroll to position [658, 0]
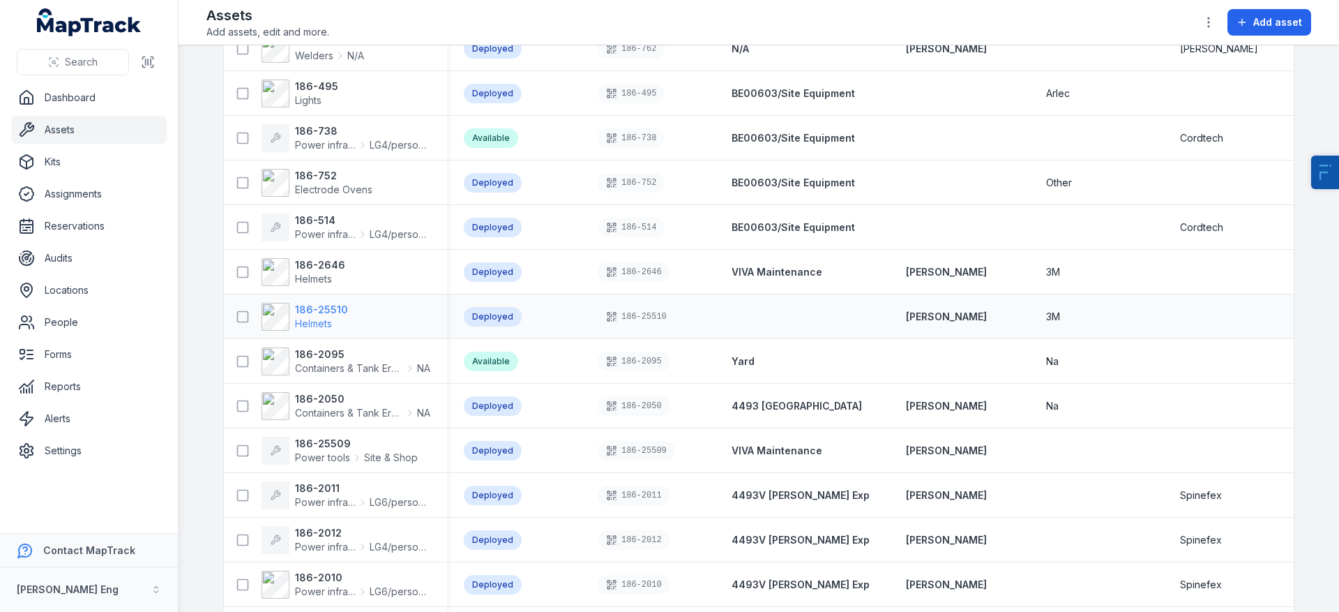
scroll to position [1841, 0]
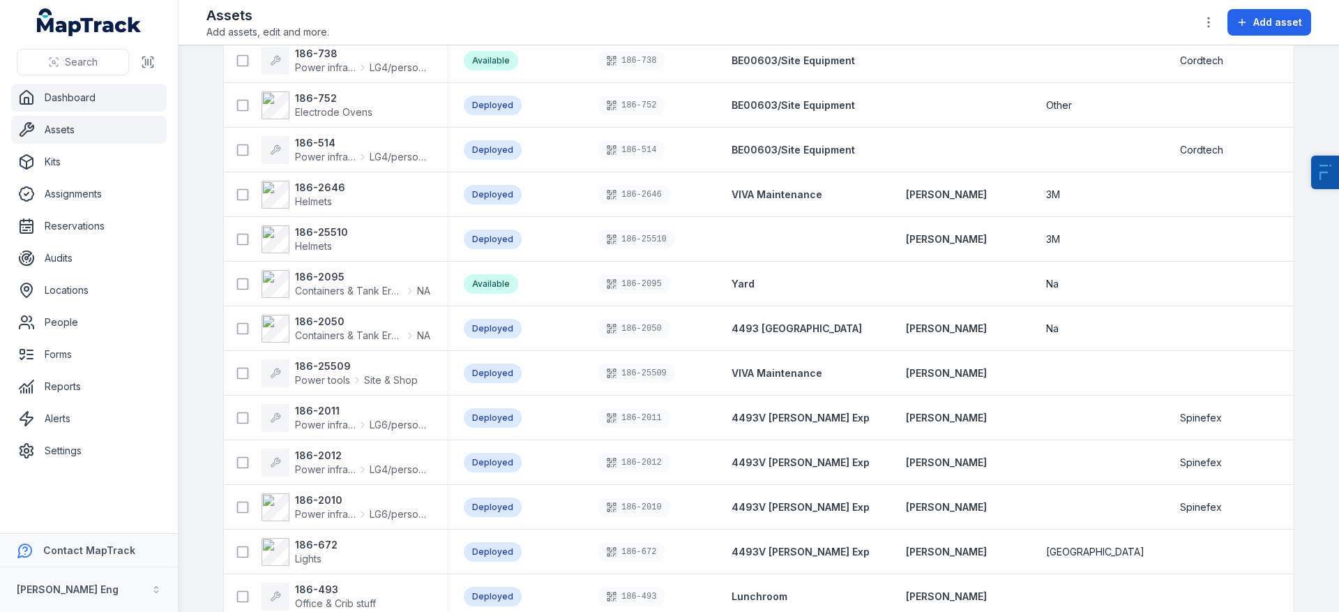
click at [100, 96] on link "Dashboard" at bounding box center [89, 98] width 156 height 28
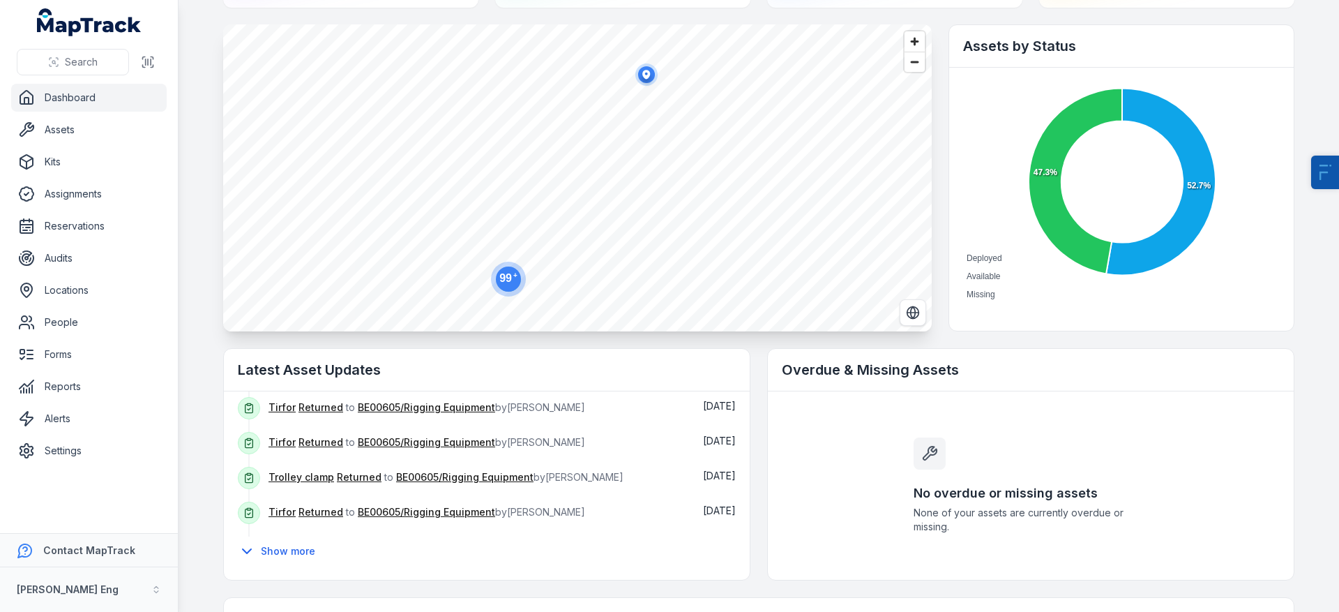
scroll to position [80, 0]
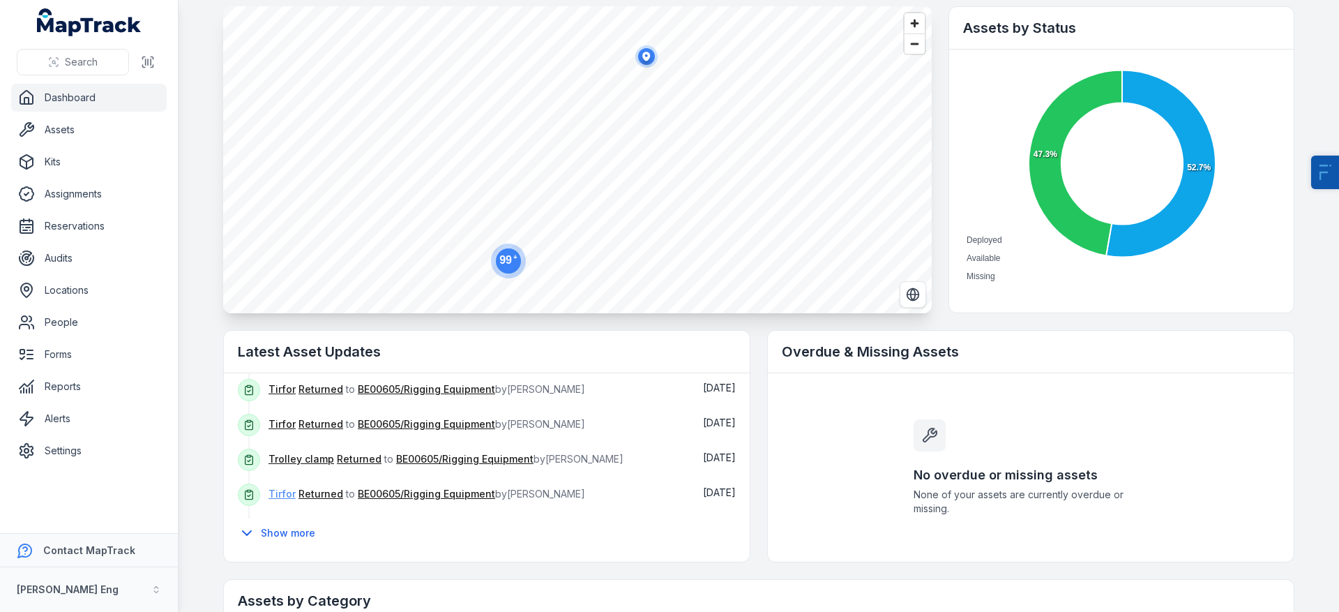
click at [272, 531] on button "Show more" at bounding box center [281, 532] width 86 height 29
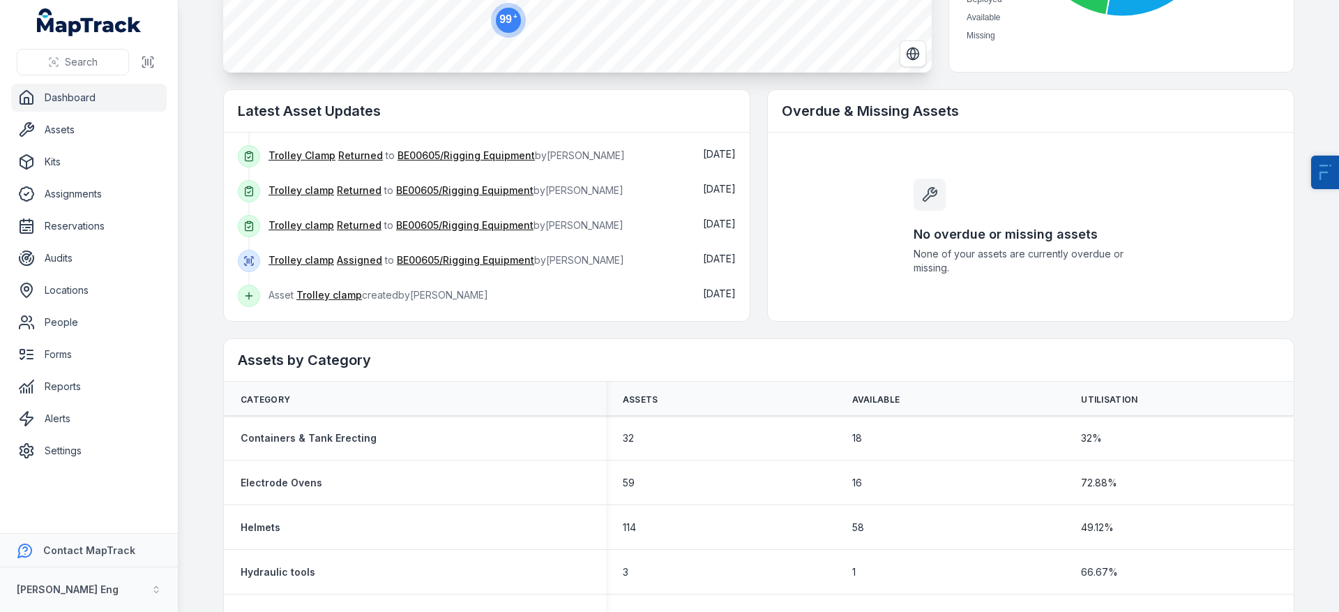
scroll to position [89, 0]
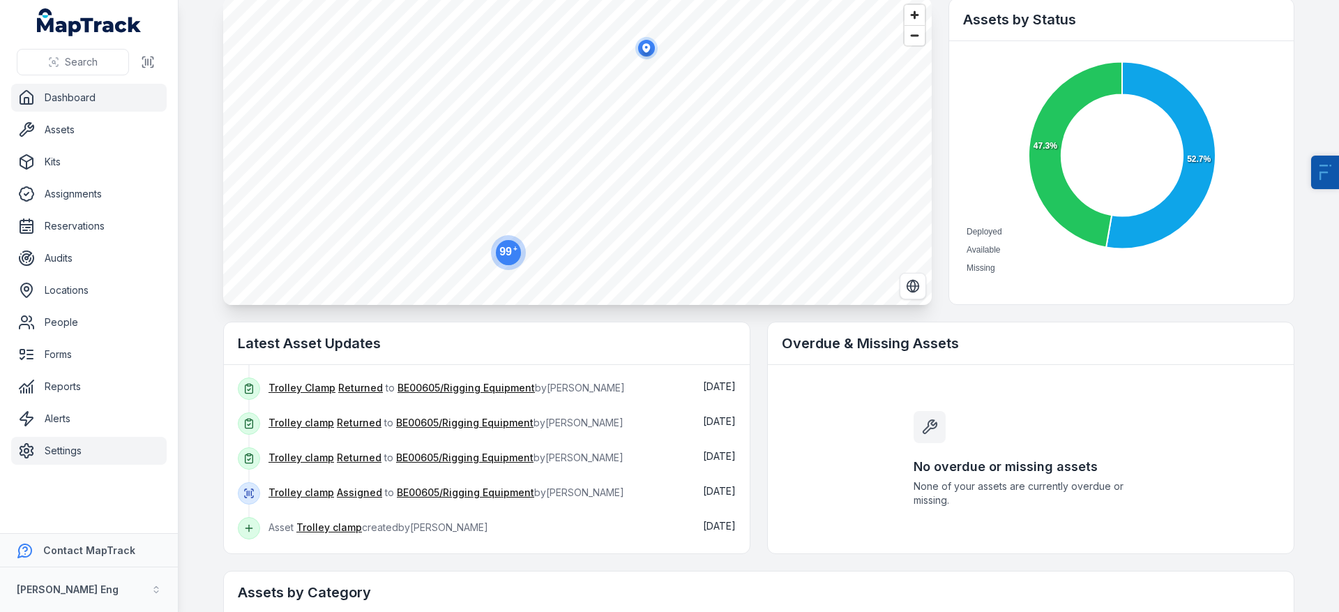
click at [83, 449] on link "Settings" at bounding box center [89, 451] width 156 height 28
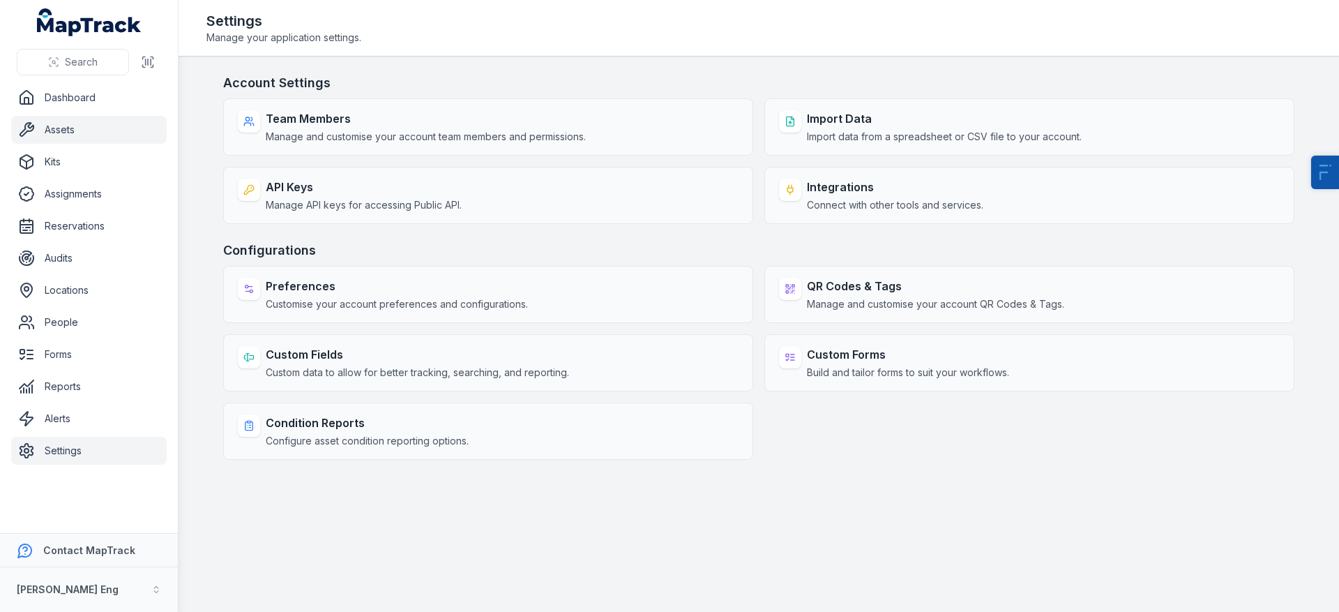
click at [91, 124] on link "Assets" at bounding box center [89, 130] width 156 height 28
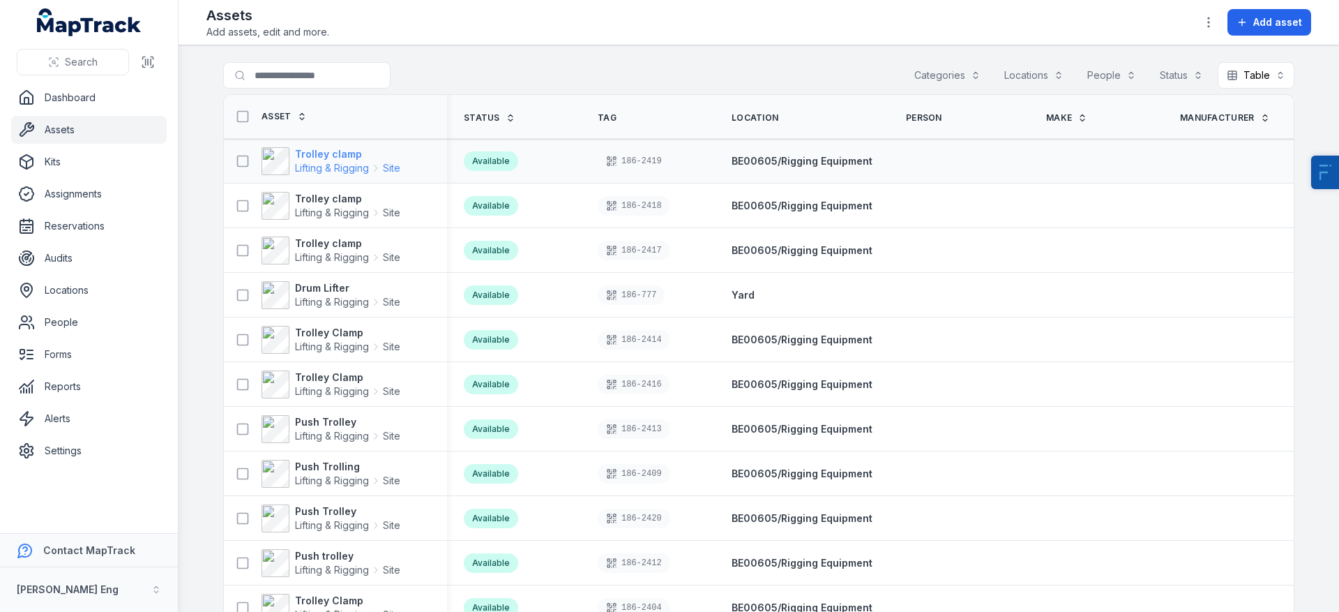
click at [351, 151] on strong "Trolley clamp" at bounding box center [347, 154] width 105 height 14
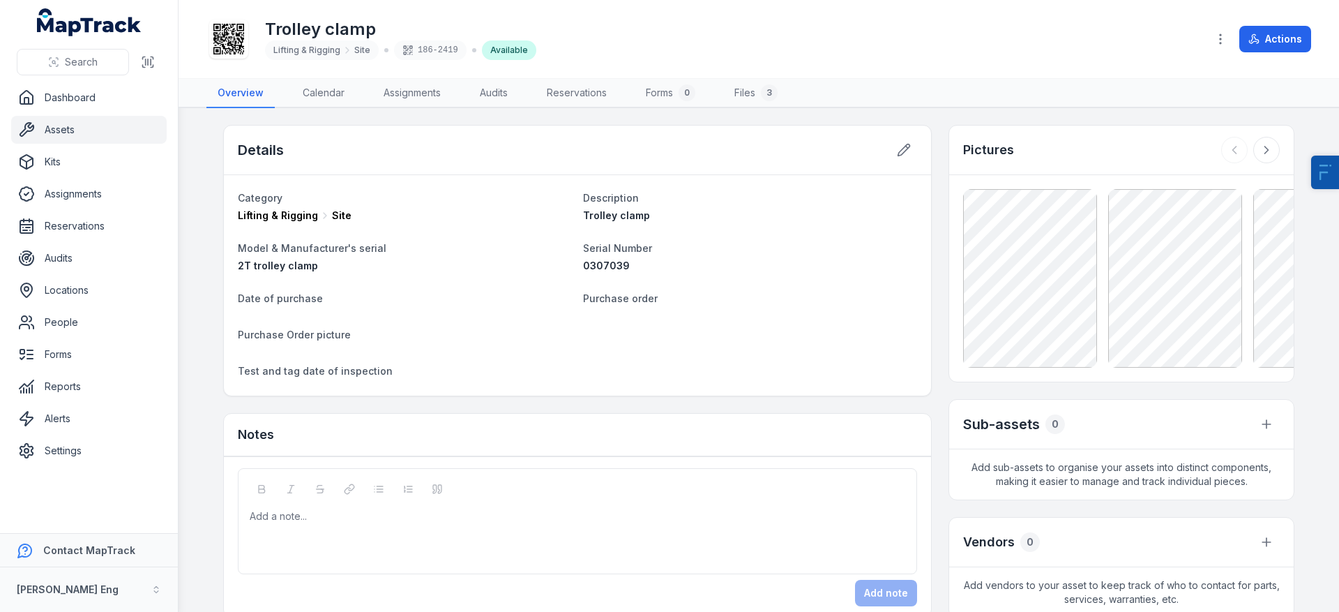
scroll to position [17, 0]
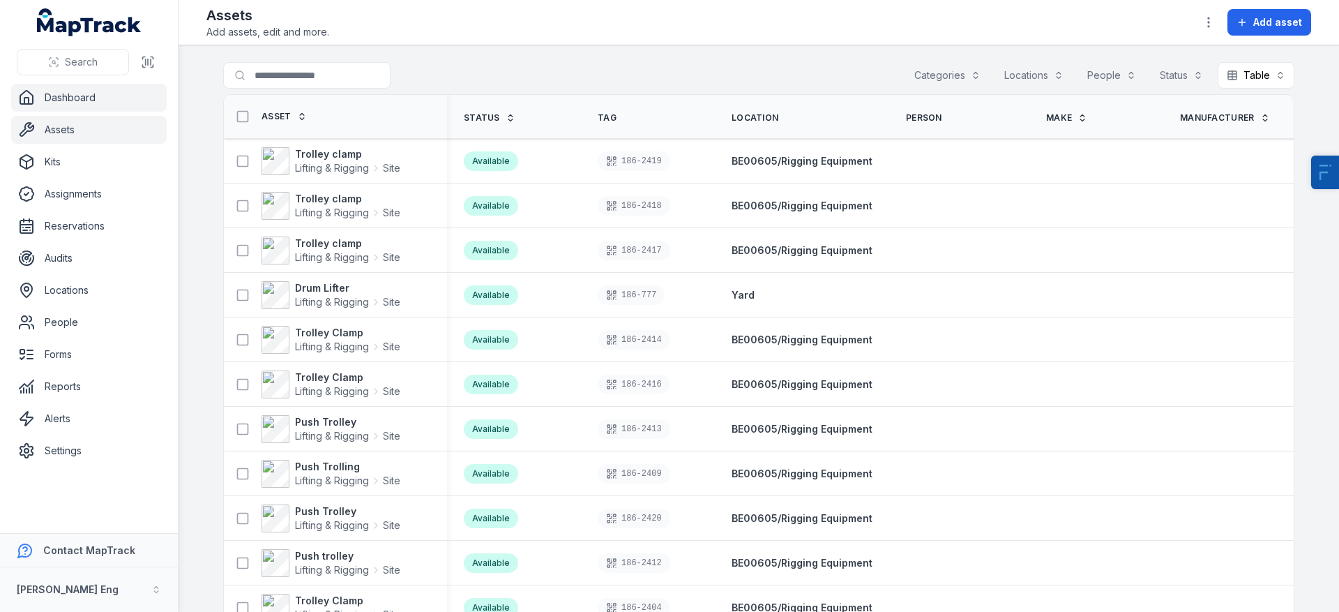
click at [121, 98] on link "Dashboard" at bounding box center [89, 98] width 156 height 28
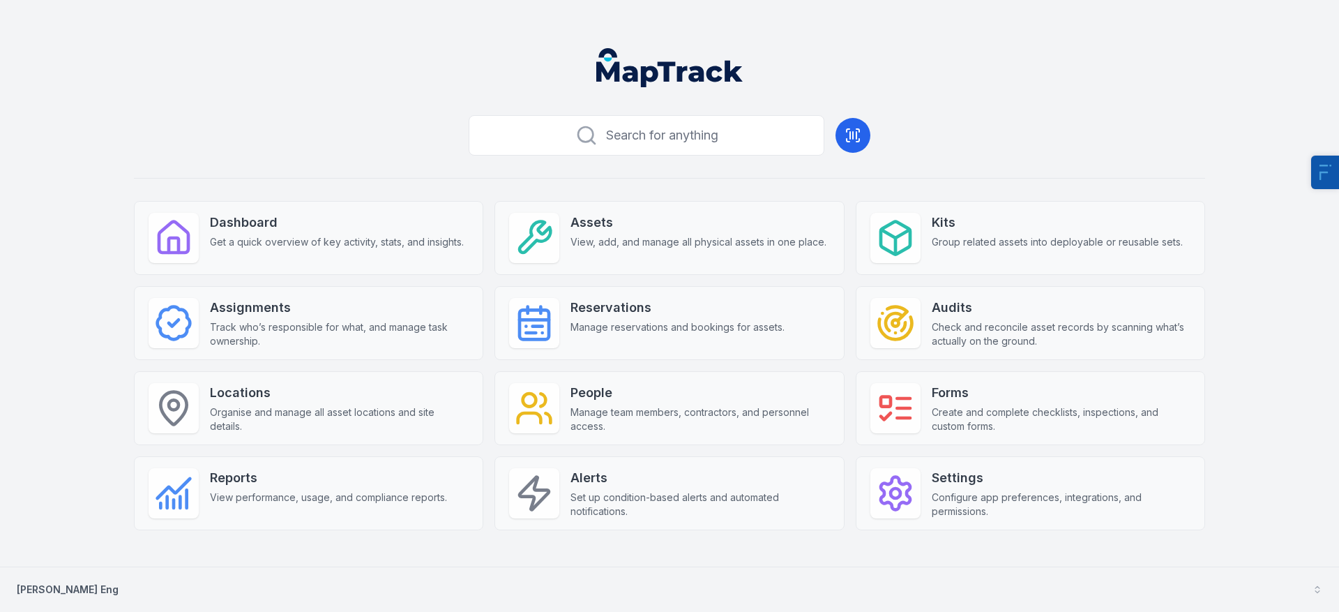
click at [78, 603] on button "[PERSON_NAME] Eng" at bounding box center [669, 589] width 1339 height 45
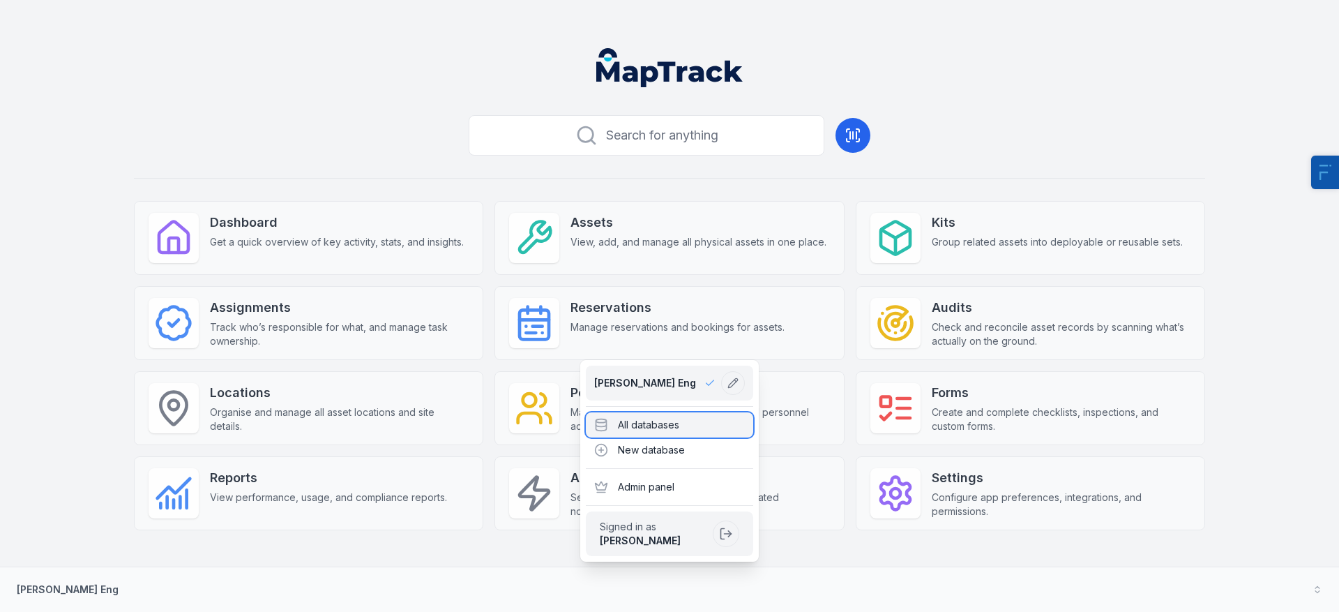
click at [697, 436] on div "All databases" at bounding box center [669, 424] width 167 height 25
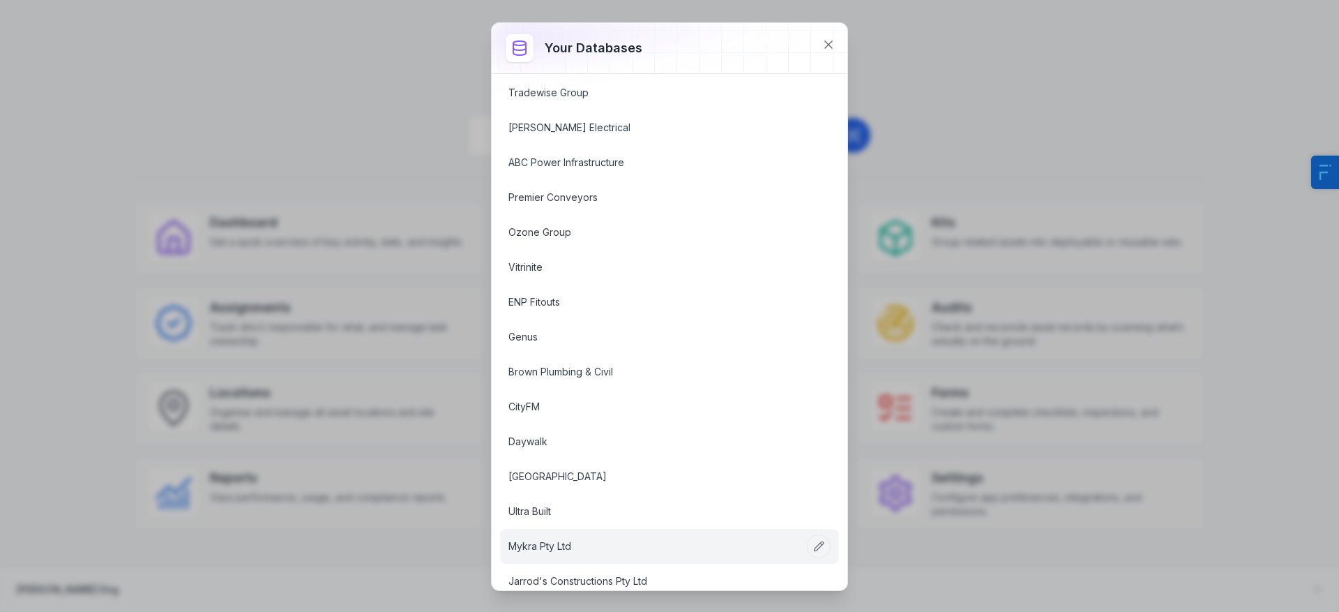
scroll to position [632, 0]
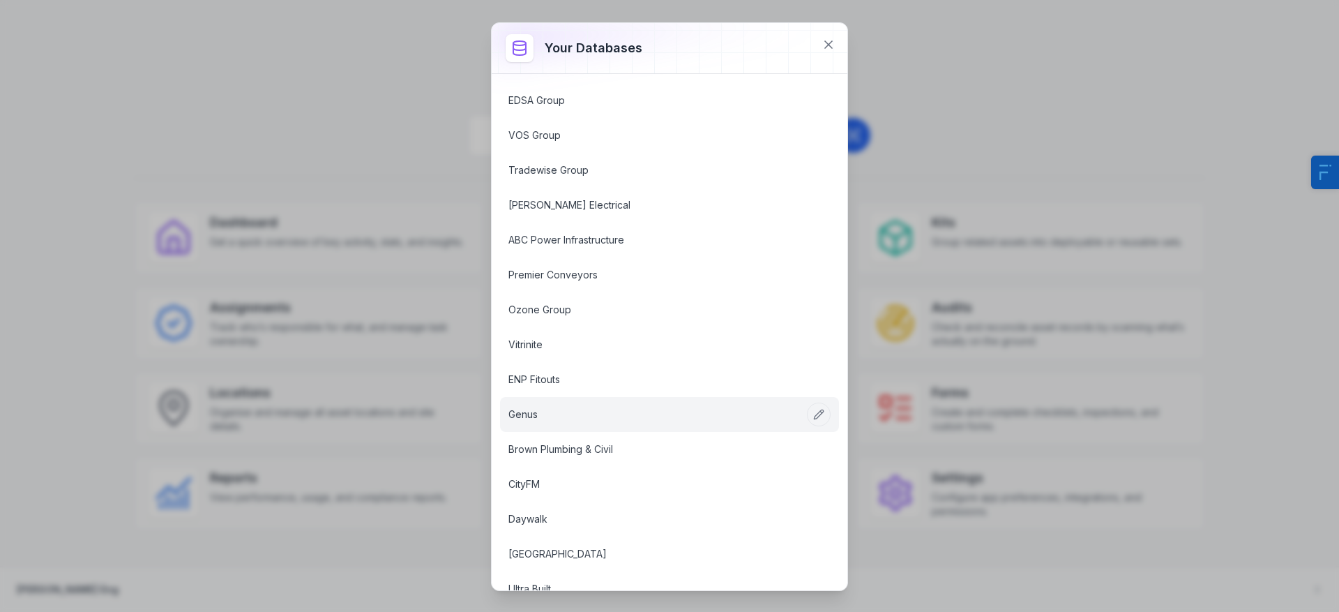
click at [524, 421] on link "Genus" at bounding box center [652, 414] width 289 height 14
